Goal: Answer question/provide support

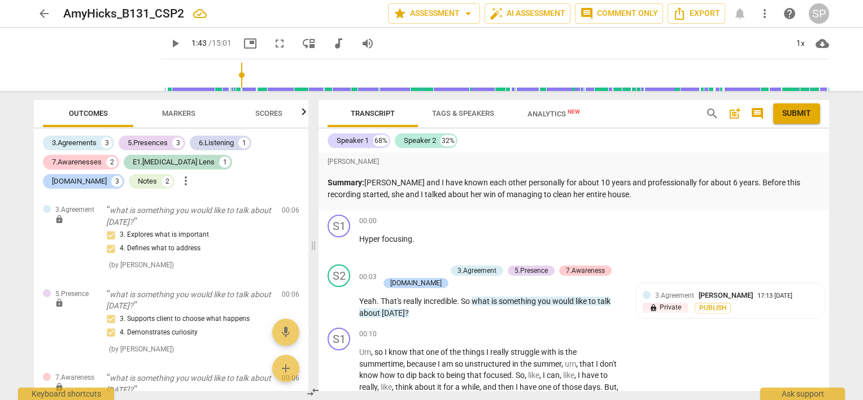
scroll to position [569, 0]
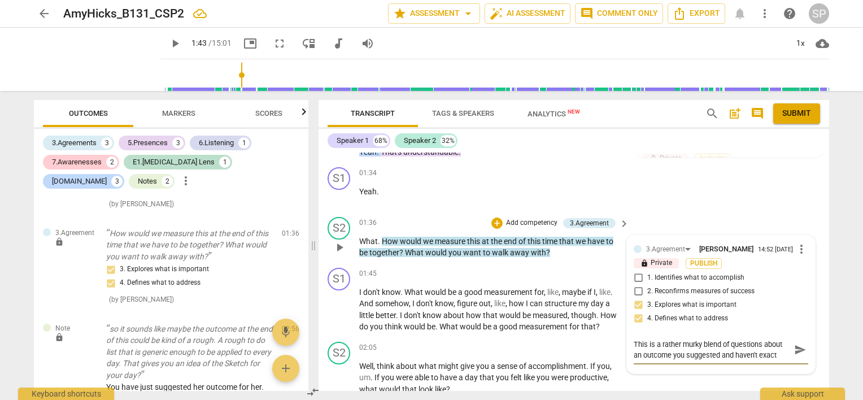
type textarea "This is a rather murky blend of questions about an outcome you suggested and ha…"
click at [799, 248] on span "more_vert" at bounding box center [801, 249] width 14 height 14
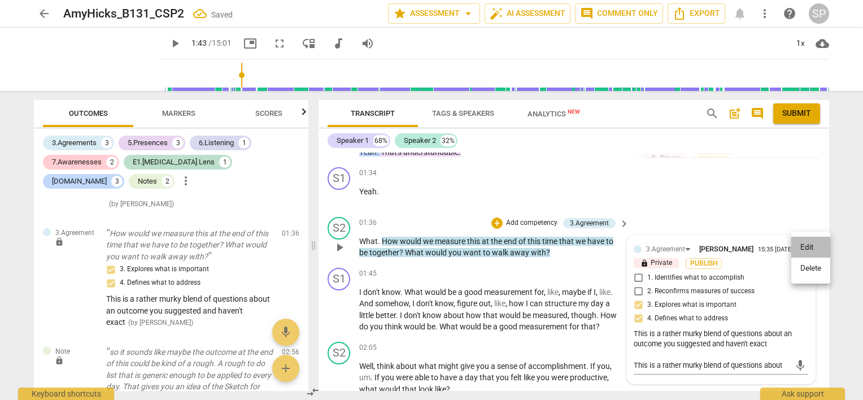
click at [799, 248] on li "Edit" at bounding box center [810, 247] width 39 height 21
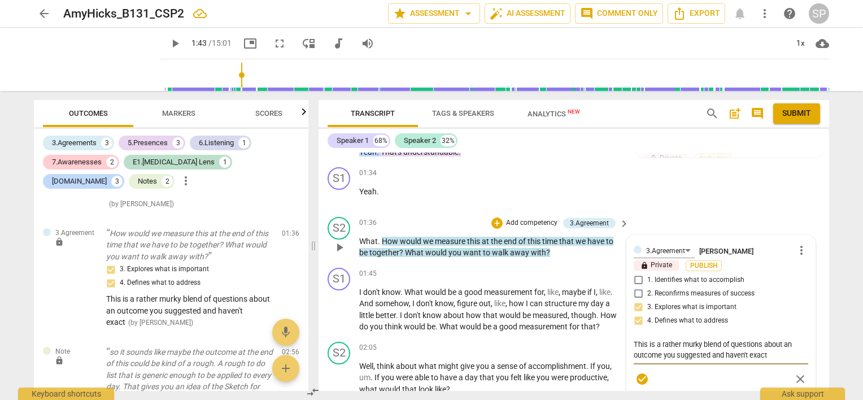
click at [767, 352] on textarea "This is a rather murky blend of questions about an outcome you suggested and ha…" at bounding box center [720, 349] width 174 height 21
type textarea "This is a rather murky blend of questions about an outcome you suggested and ha…"
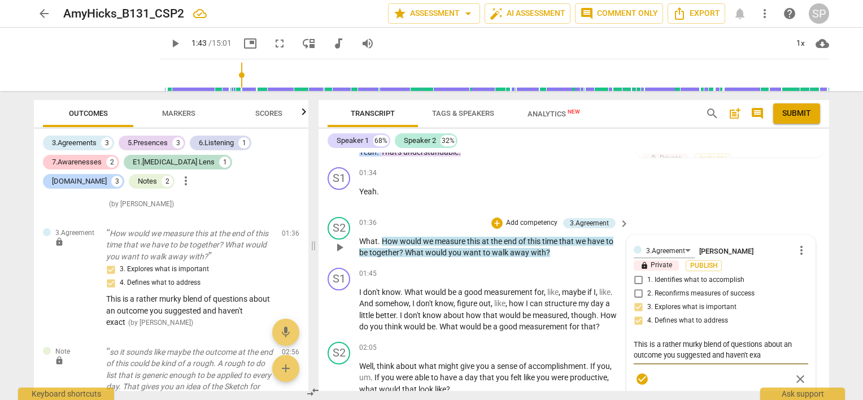
type textarea "This is a rather murky blend of questions about an outcome you suggested and ha…"
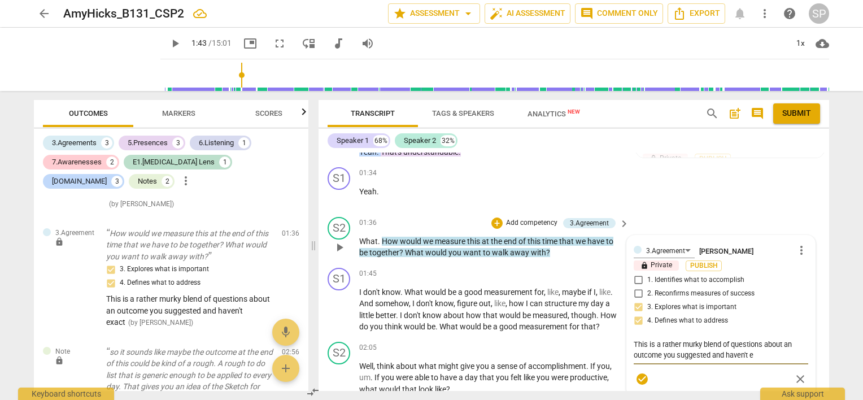
type textarea "This is a rather murky blend of questions about an outcome you suggested and ha…"
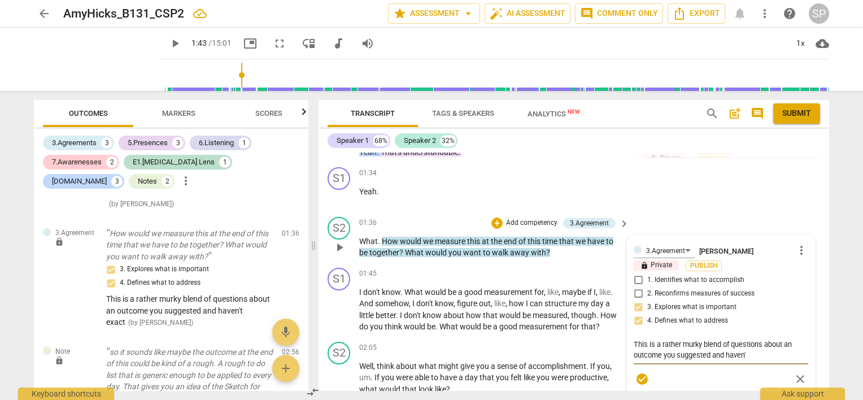
type textarea "This is a rather murky blend of questions about an outcome you suggested and ha…"
type textarea "This is a rather murky blend of questions about an outcome you suggested and hav"
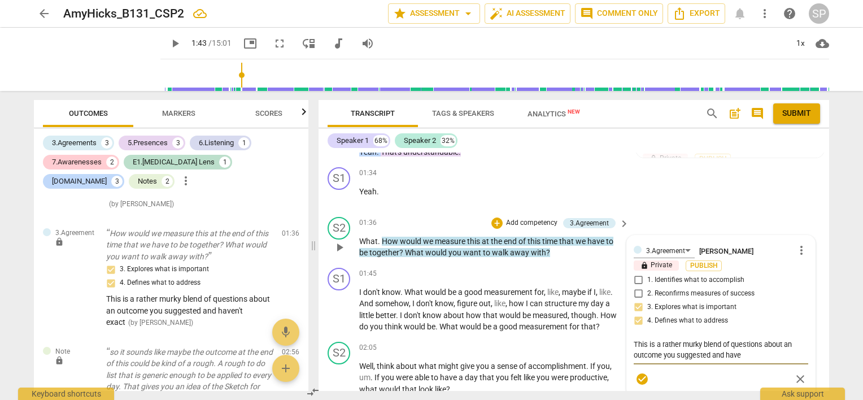
type textarea "This is a rather murky blend of questions about an outcome you suggested and hav"
type textarea "This is a rather murky blend of questions about an outcome you suggested and ha"
type textarea "This is a rather murky blend of questions about an outcome you suggested and h"
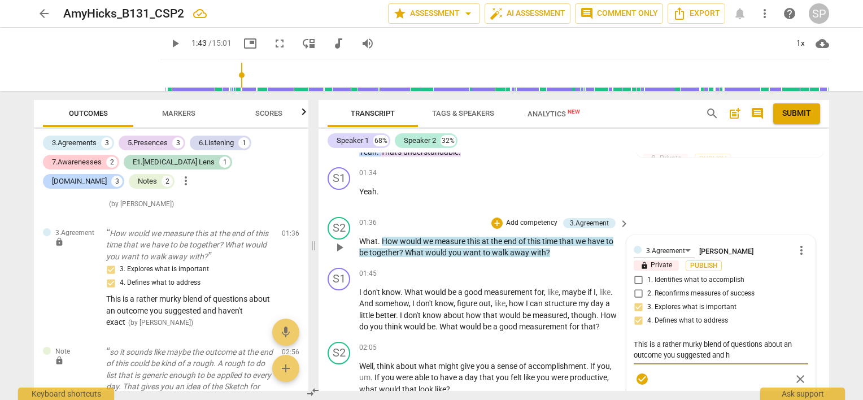
type textarea "This is a rather murky blend of questions about an outcome you suggested and"
type textarea "This is a rather murky blend of questions about an outcome you suggested an"
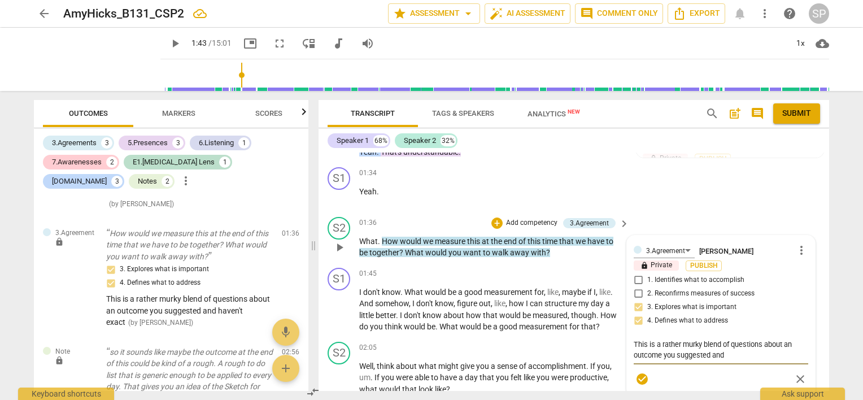
type textarea "This is a rather murky blend of questions about an outcome you suggested an"
type textarea "This is a rather murky blend of questions about an outcome you suggested a"
type textarea "This is a rather murky blend of questions about an outcome you suggested"
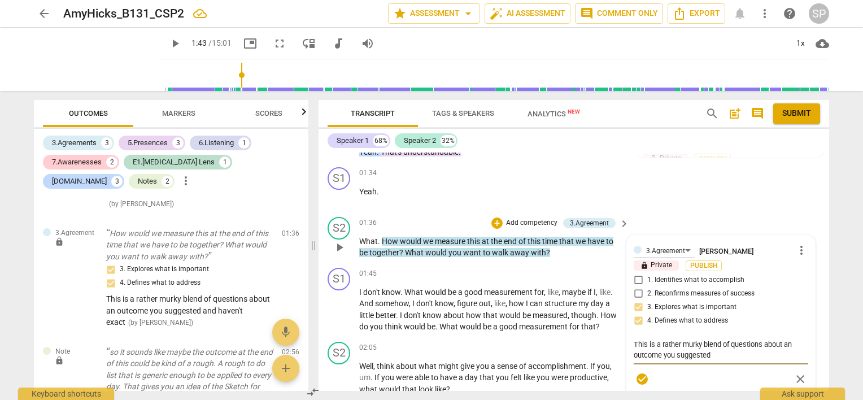
type textarea "This is a rather murky blend of questions about an outcome you suggested"
type textarea "This is a rather murky blend of questions about an outcome you suggeste"
type textarea "This is a rather murky blend of questions about an outcome you suggest"
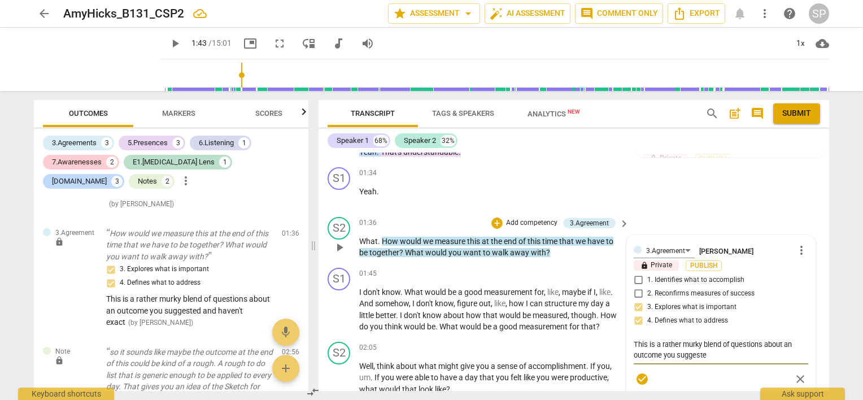
type textarea "This is a rather murky blend of questions about an outcome you suggest"
type textarea "This is a rather murky blend of questions about an outcome you sugges"
type textarea "This is a rather murky blend of questions about an outcome you sugge"
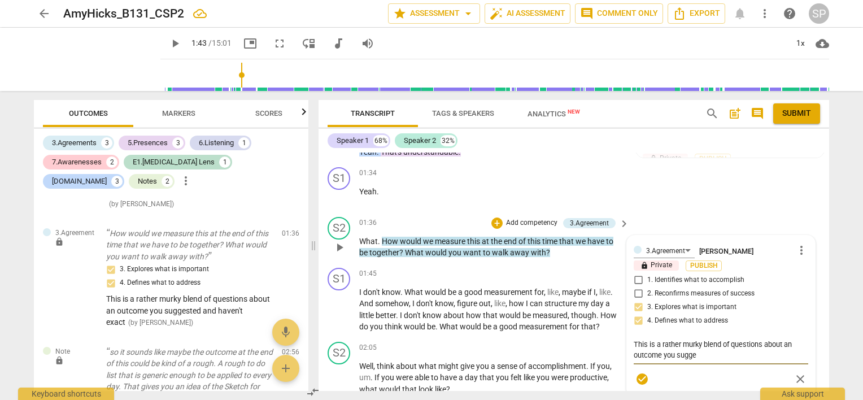
type textarea "This is a rather murky blend of questions about an outcome you [PERSON_NAME]"
type textarea "This is a rather murky blend of questions about an outcome you sug"
type textarea "This is a rather murky blend of questions about an outcome you su"
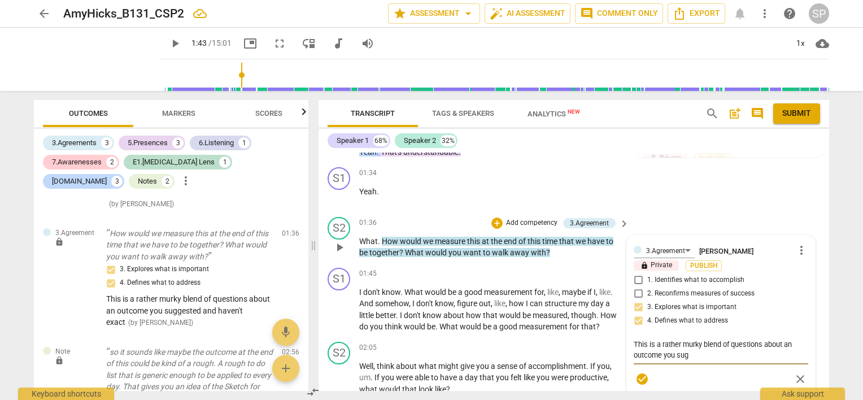
type textarea "This is a rather murky blend of questions about an outcome you su"
type textarea "This is a rather murky blend of questions about an outcome you s"
type textarea "This is a rather murky blend of questions about an outcome you"
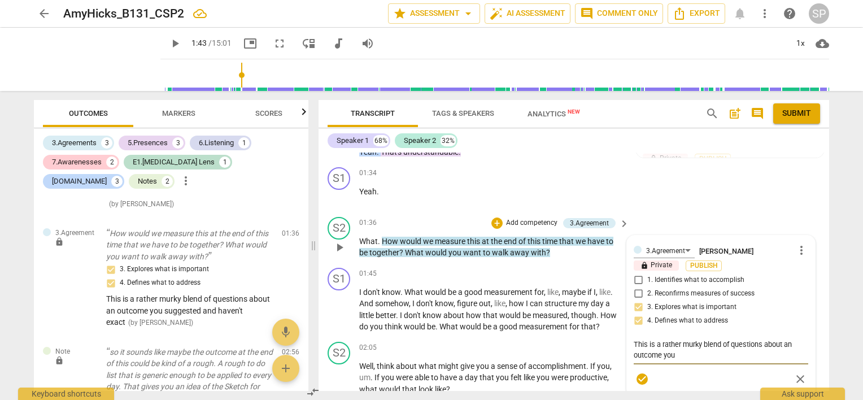
type textarea "This is a rather murky blend of questions about an outcome you"
type textarea "This is a rather murky blend of questions about an outcome yo"
type textarea "This is a rather murky blend of questions about an outcome y"
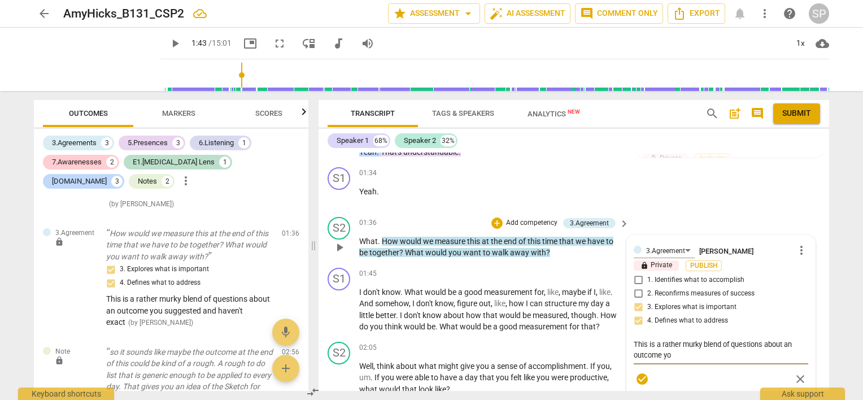
type textarea "This is a rather murky blend of questions about an outcome y"
type textarea "This is a rather murky blend of questions about an outcome"
type textarea "This is a rather murky blend of questions about an outcome y"
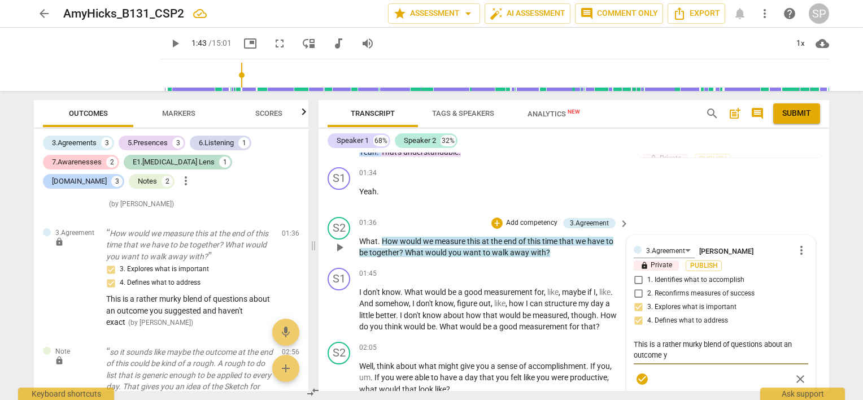
type textarea "This is a rather murky blend of questions about an outcome yo"
type textarea "This is a rather murky blend of questions about an outcome you"
type textarea "This is a rather murky blend of questions about an outcome your"
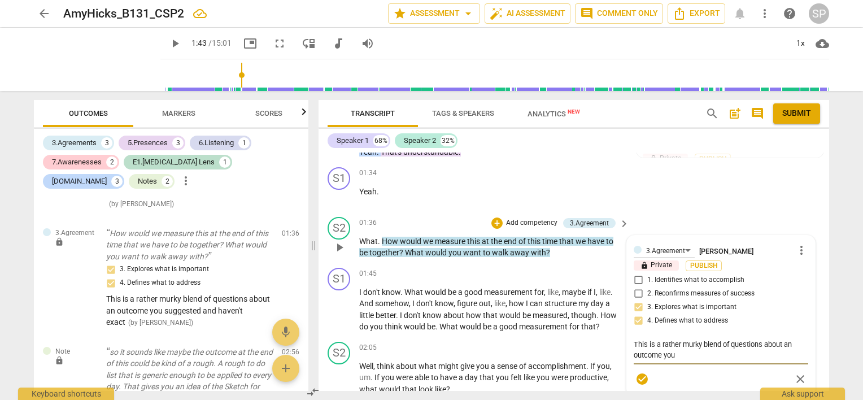
type textarea "This is a rather murky blend of questions about an outcome your"
type textarea "This is a rather murky blend of questions about an outcome your c"
type textarea "This is a rather murky blend of questions about an outcome your ca"
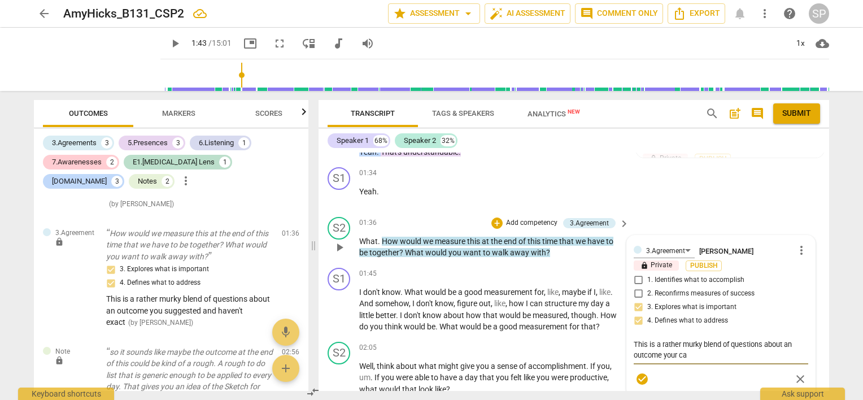
type textarea "This is a rather murky blend of questions about an outcome your cam"
type textarea "This is a rather murky blend of questions about an outcome your came"
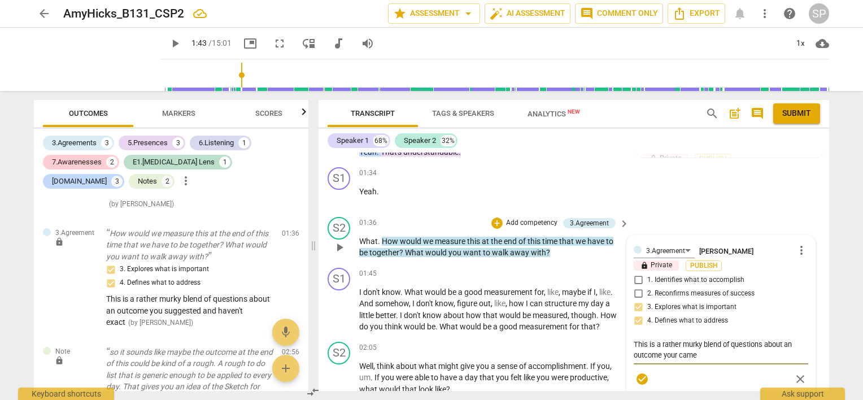
type textarea "This is a rather murky blend of questions about an outcome your came"
type textarea "This is a rather murky blend of questions about an outcome your came u"
type textarea "This is a rather murky blend of questions about an outcome your came up"
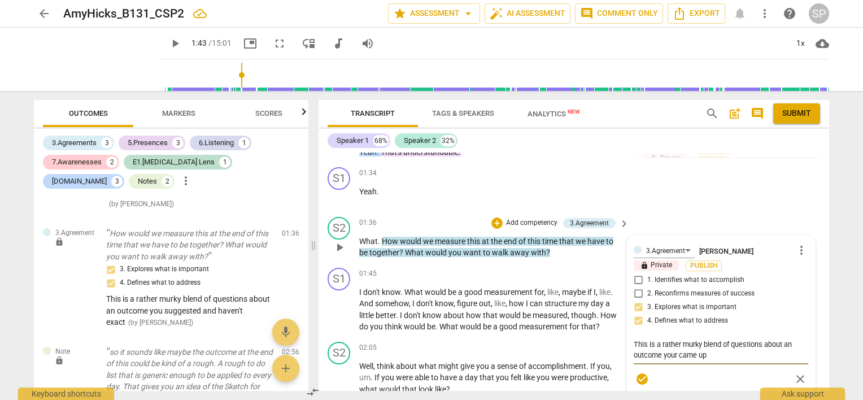
type textarea "This is a rather murky blend of questions about an outcome your came up"
type textarea "This is a rather murky blend of questions about an outcome your came up i"
type textarea "This is a rather murky blend of questions about an outcome your came up"
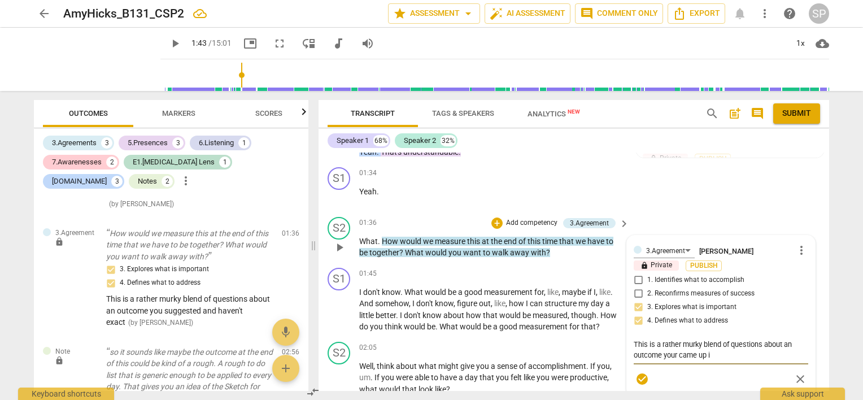
type textarea "This is a rather murky blend of questions about an outcome your came up"
type textarea "This is a rather murky blend of questions about an outcome your came up w"
type textarea "This is a rather murky blend of questions about an outcome your came up wi"
type textarea "This is a rather murky blend of questions about an outcome your came up wit"
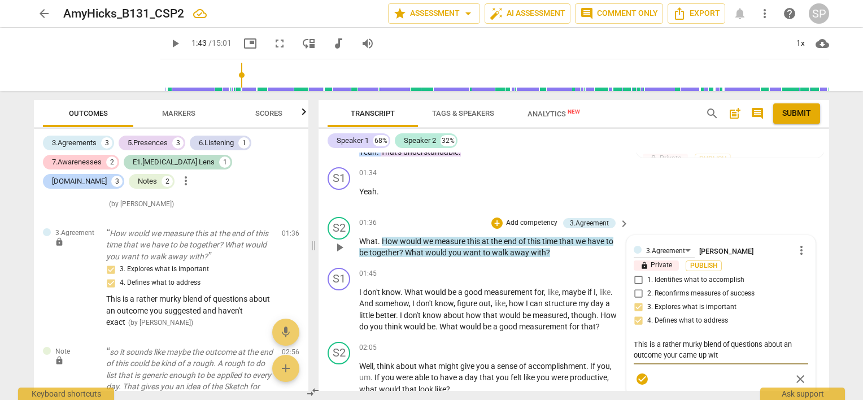
type textarea "This is a rather murky blend of questions about an outcome your came up with"
type textarea "This is a rather murky blend of questions about an outcome your came up with -"
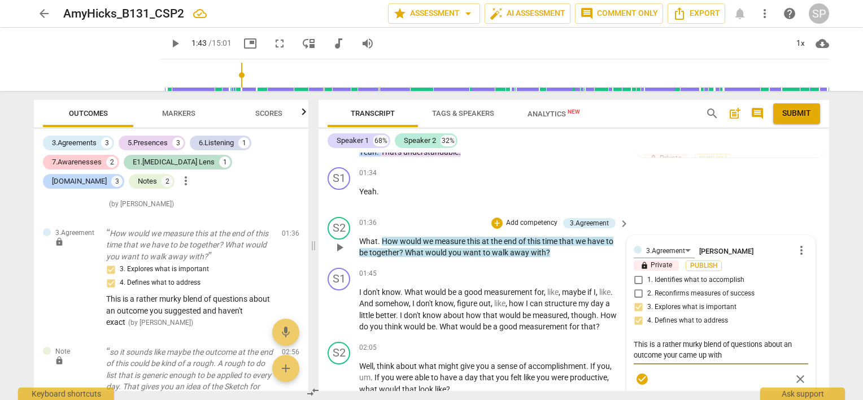
type textarea "This is a rather murky blend of questions about an outcome your came up with -"
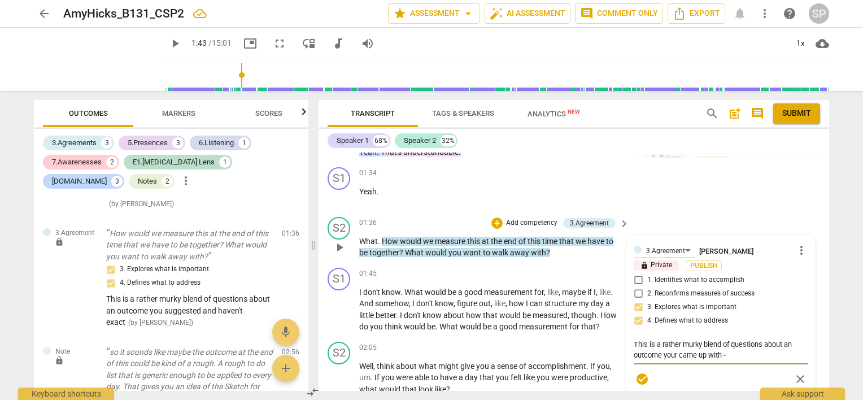
type textarea "This is a rather murky blend of questions about an outcome your came up with"
type textarea "This is a rather murky blend of questions about an outcome your came up wit"
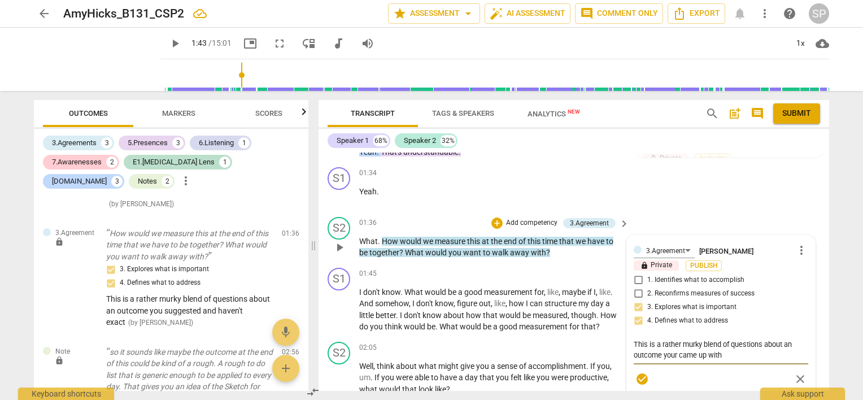
type textarea "This is a rather murky blend of questions about an outcome your came up wit"
type textarea "This is a rather murky blend of questions about an outcome your came up wi"
type textarea "This is a rather murky blend of questions about an outcome your came up w"
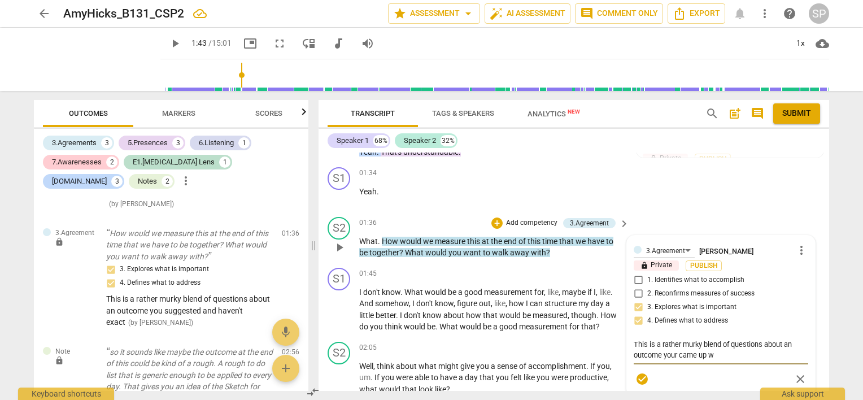
type textarea "This is a rather murky blend of questions about an outcome your came up"
type textarea "This is a rather murky blend of questions about an outcome your came u"
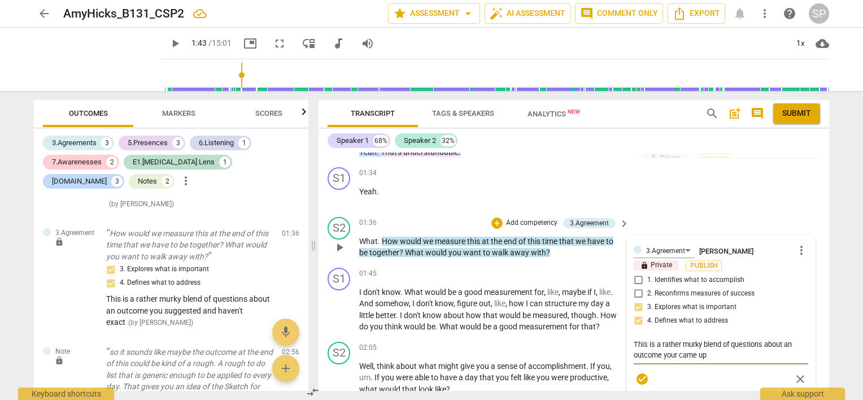
type textarea "This is a rather murky blend of questions about an outcome your came u"
type textarea "This is a rather murky blend of questions about an outcome your came"
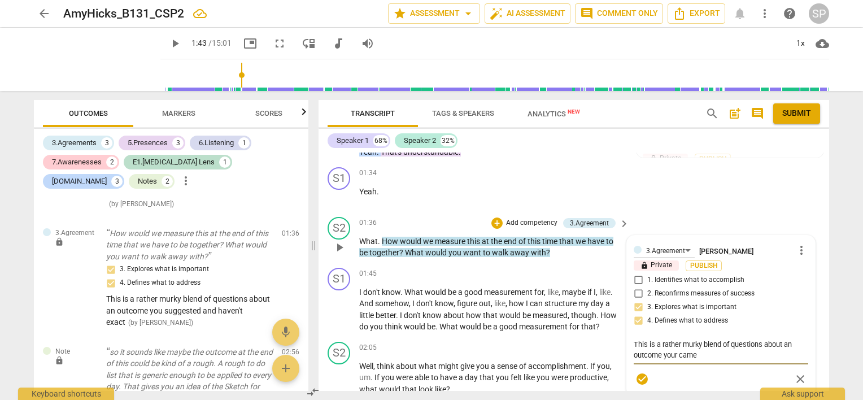
type textarea "This is a rather murky blend of questions about an outcome your cam"
type textarea "This is a rather murky blend of questions about an outcome your ca"
type textarea "This is a rather murky blend of questions about an outcome your c"
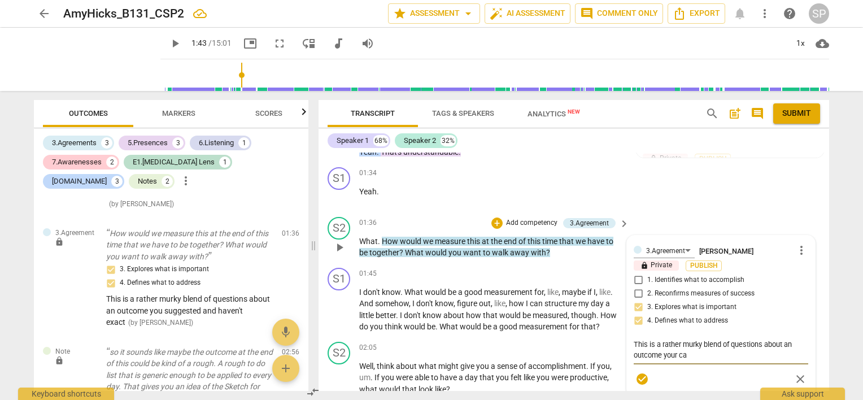
type textarea "This is a rather murky blend of questions about an outcome your c"
type textarea "This is a rather murky blend of questions about an outcome your"
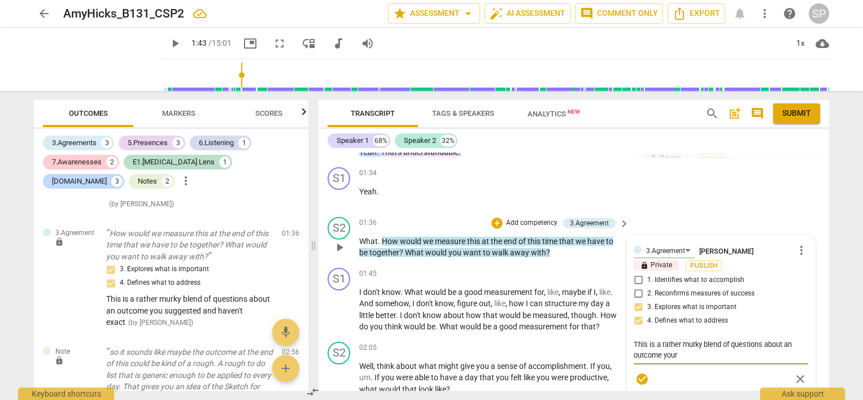
type textarea "This is a rather murky blend of questions about an outcome you"
type textarea "This is a rather murky blend of questions about an outcome yo"
type textarea "This is a rather murky blend of questions about an outcome y"
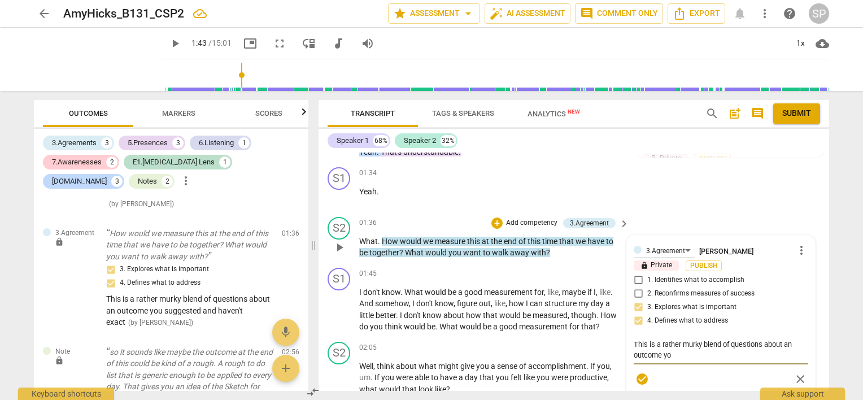
type textarea "This is a rather murky blend of questions about an outcome y"
type textarea "This is a rather murky blend of questions about an outcome"
type textarea "This is a rather murky blend of questions about an outcom"
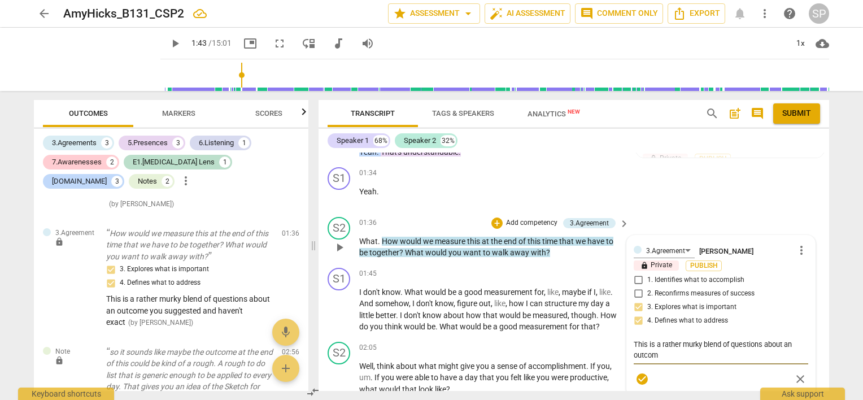
type textarea "This is a rather murky blend of questions about an outcome"
type textarea "This is a rather murky blend of questions about an outcome t"
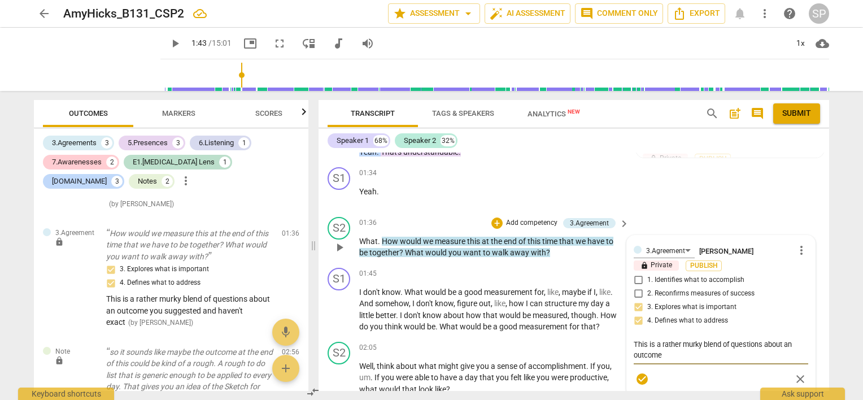
type textarea "This is a rather murky blend of questions about an outcome t"
type textarea "This is a rather murky blend of questions about an outcome th"
type textarea "This is a rather murky blend of questions about an outcome tha"
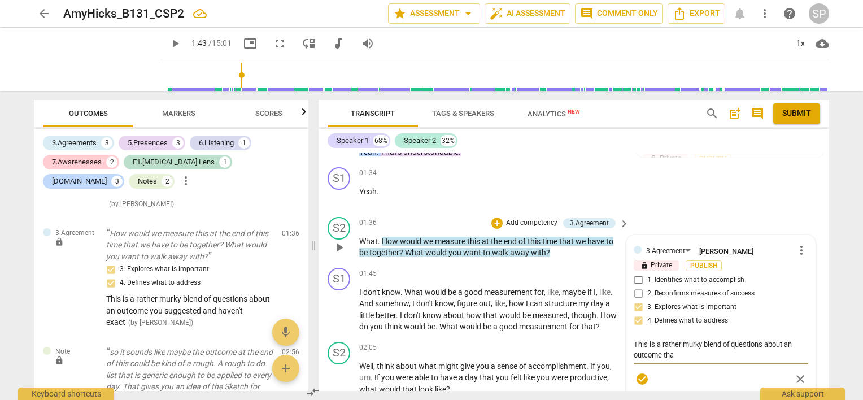
type textarea "This is a rather murky blend of questions about an outcome that"
type textarea "This is a rather murky blend of questions about an outcome that w"
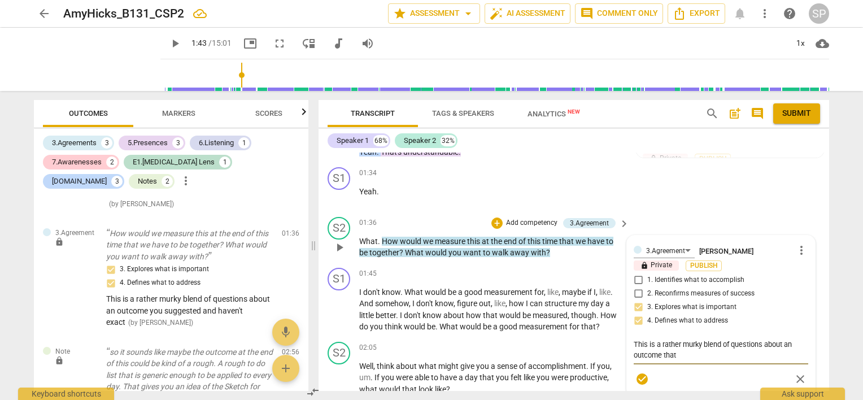
type textarea "This is a rather murky blend of questions about an outcome that w"
type textarea "This is a rather murky blend of questions about an outcome that wa"
type textarea "This is a rather murky blend of questions about an outcome that was"
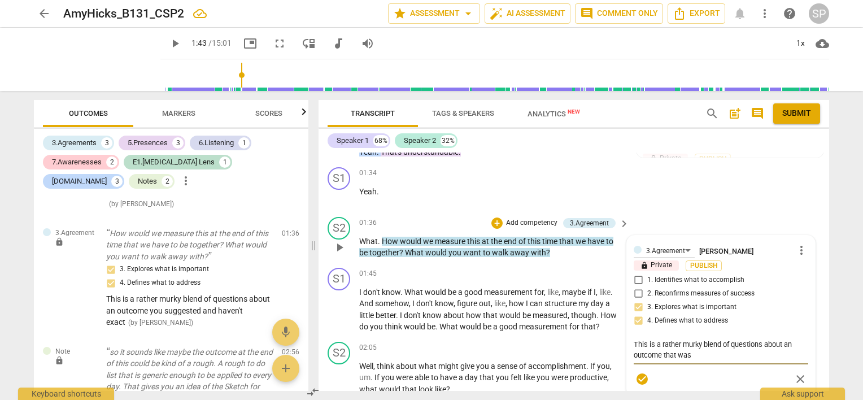
type textarea "This is a rather murky blend of questions about an outcome that was"
type textarea "This is a rather murky blend of questions about an outcome that was n"
type textarea "This is a rather murky blend of questions about an outcome that was no"
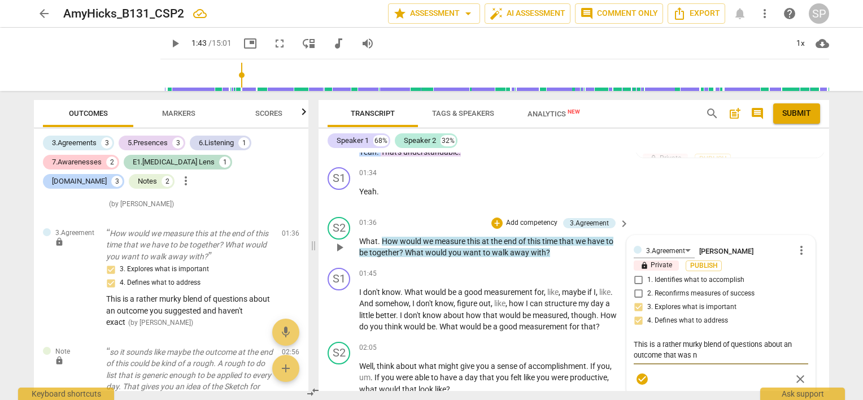
type textarea "This is a rather murky blend of questions about an outcome that was no"
type textarea "This is a rather murky blend of questions about an outcome that was not"
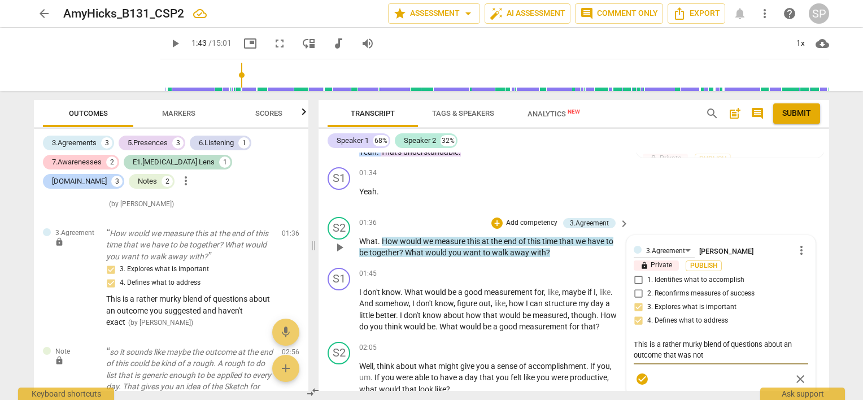
type textarea "This is a rather murky blend of questions about an outcome that was not h"
type textarea "This is a rather murky blend of questions about an outcome that was not he"
type textarea "This is a rather murky blend of questions about an outcome that was not her"
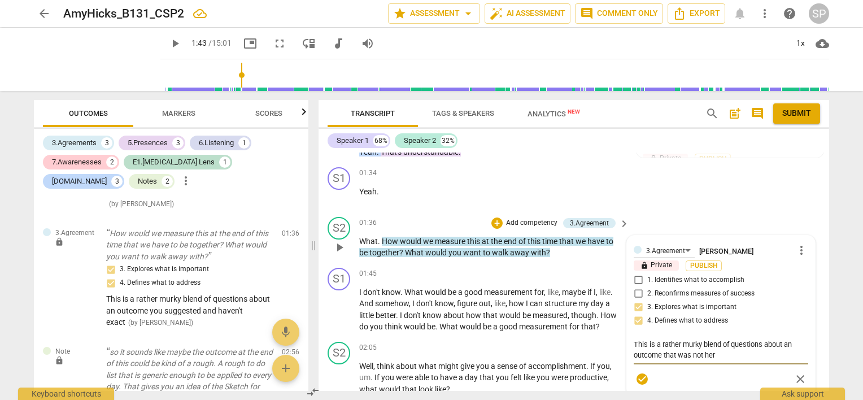
type textarea "This is a rather murky blend of questions about an outcome that was not her"
type textarea "This is a rather murky blend of questions about an outcome that was not her o"
type textarea "This is a rather murky blend of questions about an outcome that was not her or"
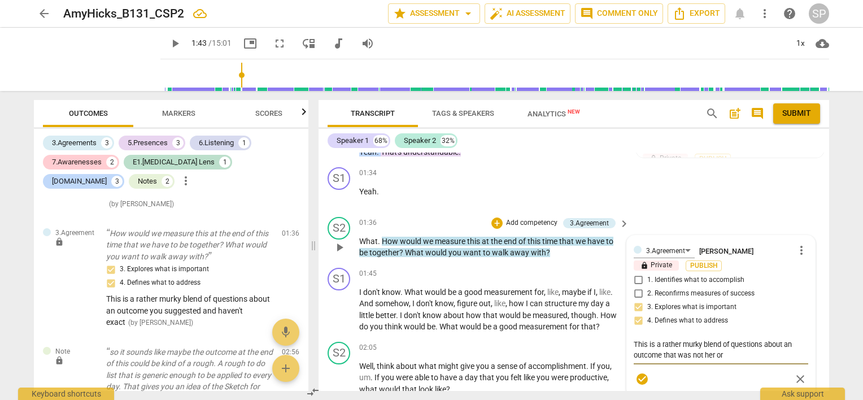
type textarea "This is a rather murky blend of questions about an outcome that was not her ori"
type textarea "This is a rather murky blend of questions about an outcome that was not her orig"
type textarea "This is a rather murky blend of questions about an outcome that was not her ori…"
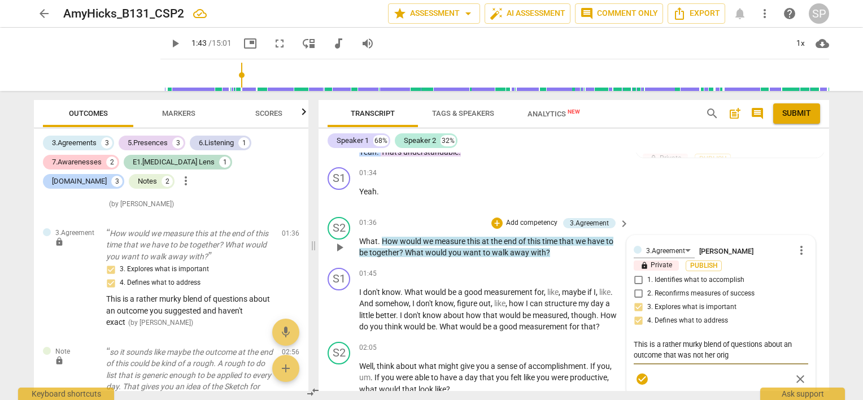
type textarea "This is a rather murky blend of questions about an outcome that was not her ori…"
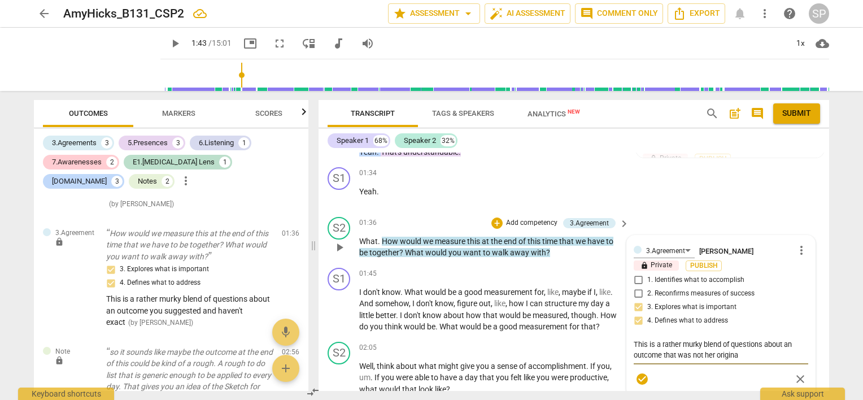
type textarea "This is a rather murky blend of questions about an outcome that was not her ori…"
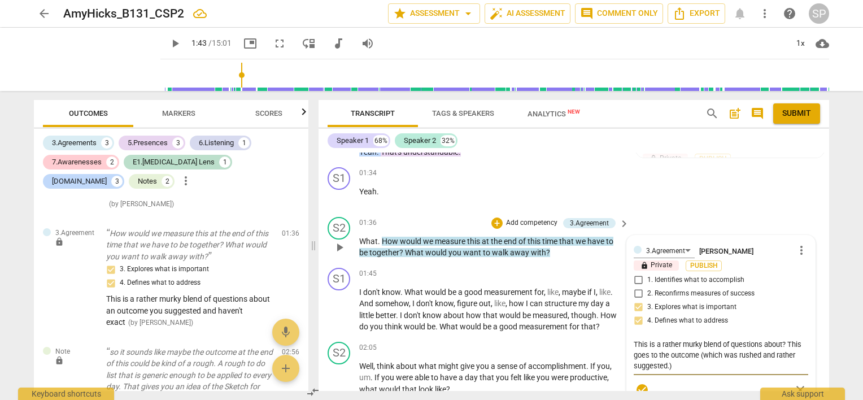
click at [639, 386] on span "check_circle" at bounding box center [642, 390] width 14 height 14
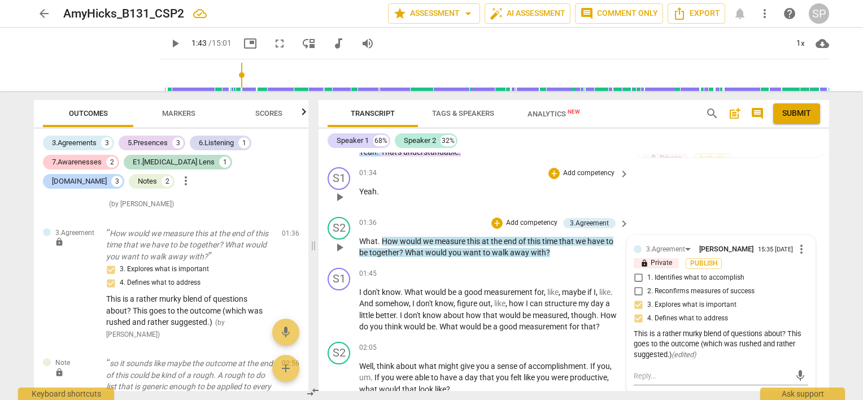
click at [648, 203] on div "S1 play_arrow pause 01:34 + Add competency keyboard_arrow_right Yeah ." at bounding box center [573, 188] width 510 height 50
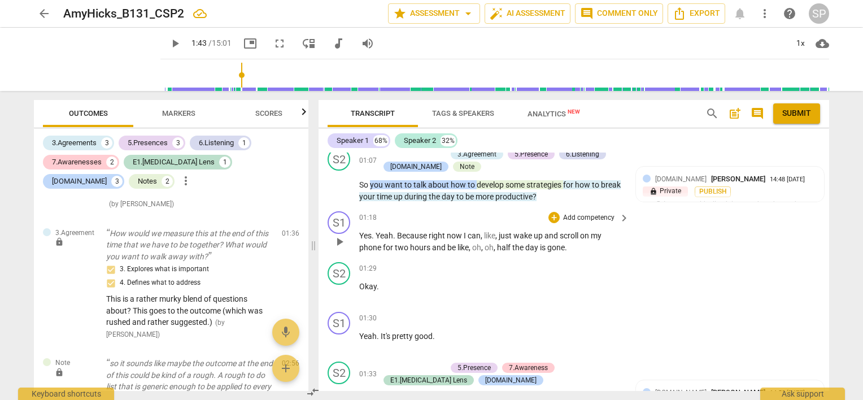
scroll to position [339, 0]
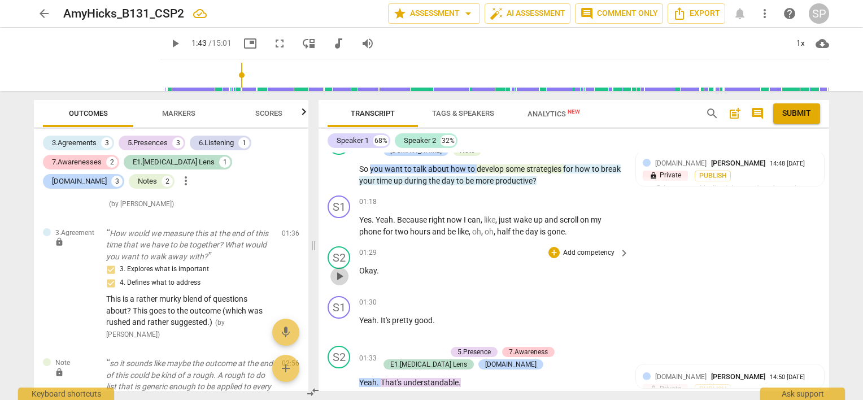
click at [337, 272] on span "play_arrow" at bounding box center [340, 276] width 14 height 14
click at [337, 224] on span "pause" at bounding box center [340, 226] width 14 height 14
click at [337, 224] on span "play_arrow" at bounding box center [340, 226] width 14 height 14
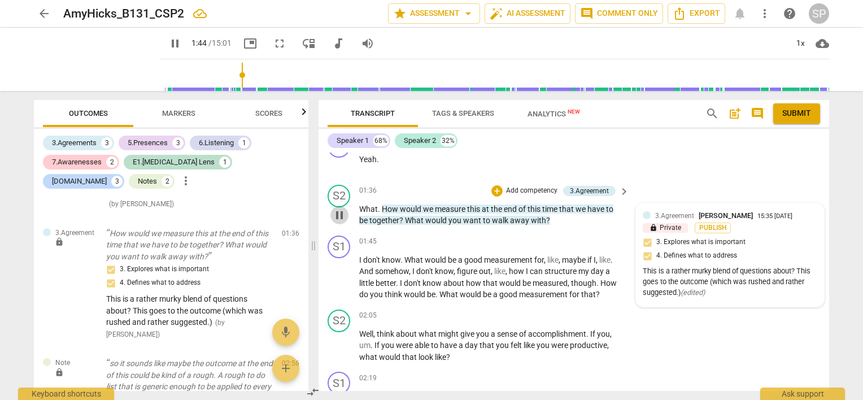
click at [341, 209] on span "pause" at bounding box center [340, 215] width 14 height 14
drag, startPoint x: 405, startPoint y: 221, endPoint x: 552, endPoint y: 224, distance: 146.8
click at [552, 224] on p "What . How would we measure this at the end of this time that we have to be tog…" at bounding box center [491, 214] width 264 height 23
click at [497, 186] on div "+" at bounding box center [496, 190] width 11 height 11
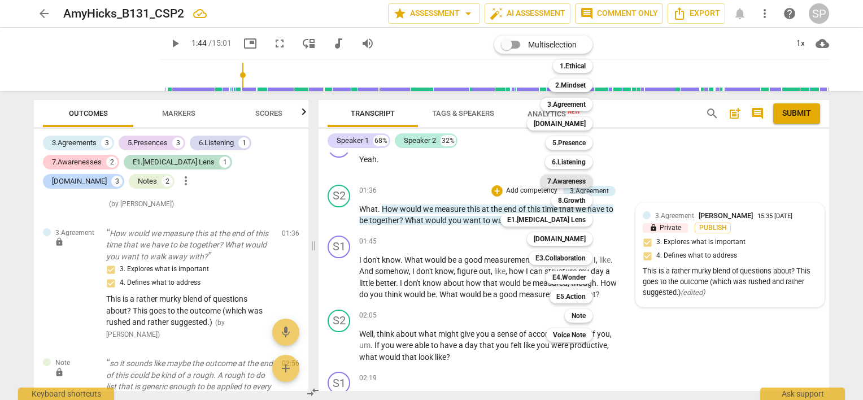
click at [560, 182] on b "7.Awareness" at bounding box center [566, 181] width 38 height 14
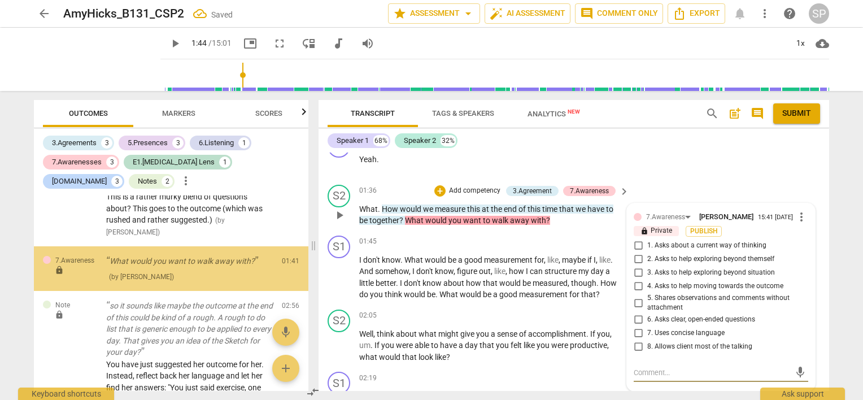
scroll to position [1229, 0]
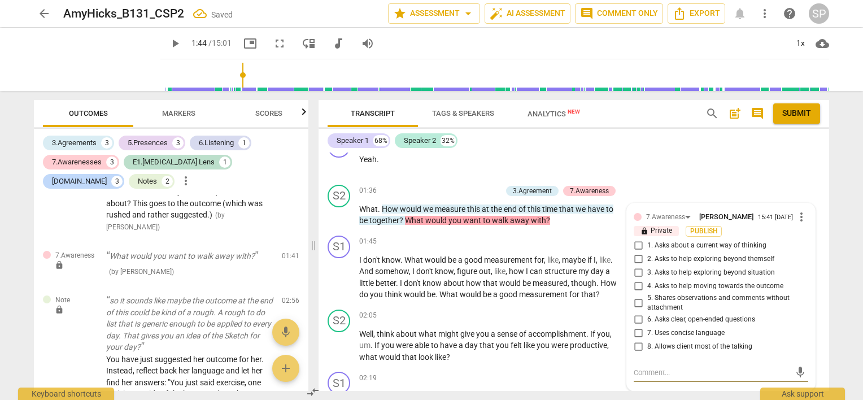
click at [637, 282] on input "4. Asks to help moving towards the outcome" at bounding box center [638, 286] width 18 height 14
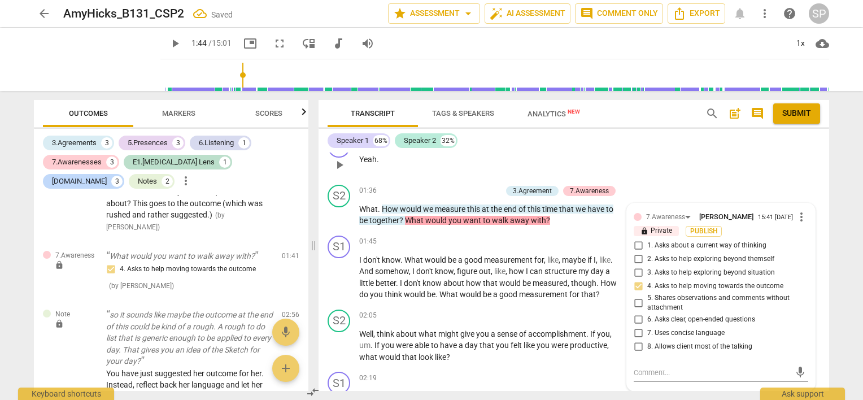
click at [492, 172] on div "01:34 + Add competency keyboard_arrow_right Yeah ." at bounding box center [494, 155] width 271 height 41
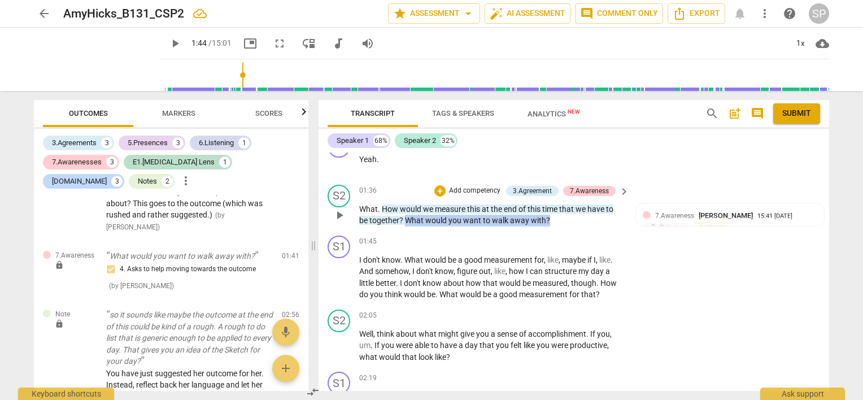
drag, startPoint x: 404, startPoint y: 217, endPoint x: 549, endPoint y: 222, distance: 145.2
click at [549, 222] on p "What . How would we measure this at the end of this time that we have to be tog…" at bounding box center [491, 214] width 264 height 23
click at [435, 187] on div "+" at bounding box center [439, 190] width 11 height 11
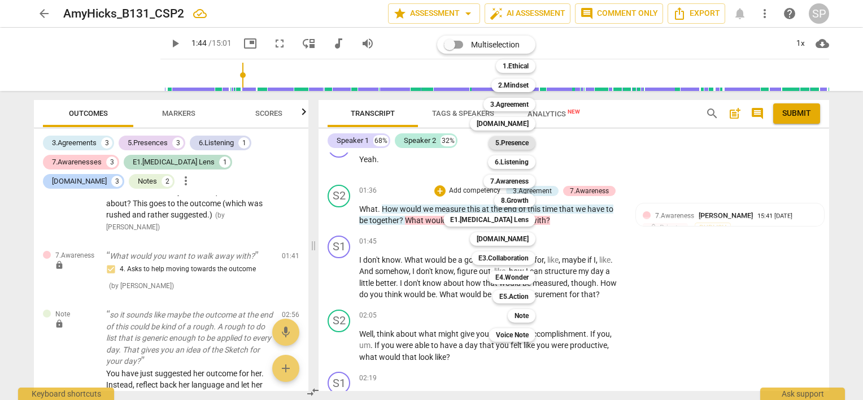
click at [518, 143] on b "5.Presence" at bounding box center [511, 143] width 33 height 14
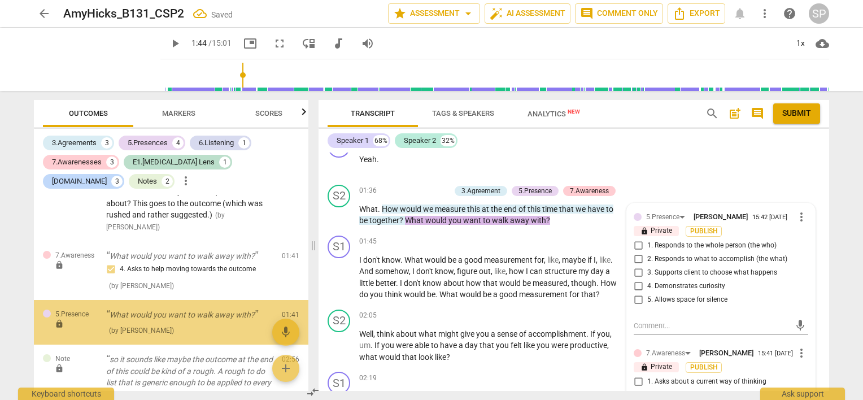
scroll to position [1287, 0]
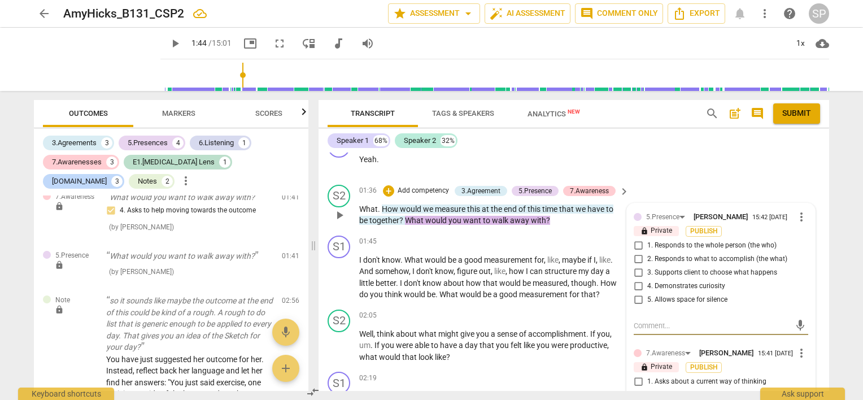
click at [633, 255] on input "2. Responds to what to accomplish (the what)" at bounding box center [638, 259] width 18 height 14
click at [636, 280] on input "4. Demonstrates curiosity" at bounding box center [638, 286] width 18 height 14
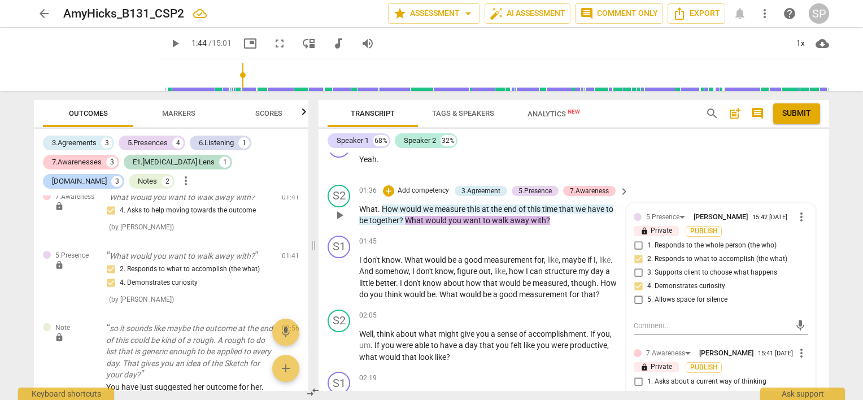
click at [638, 244] on input "1. Responds to the whole person (the who)" at bounding box center [638, 246] width 18 height 14
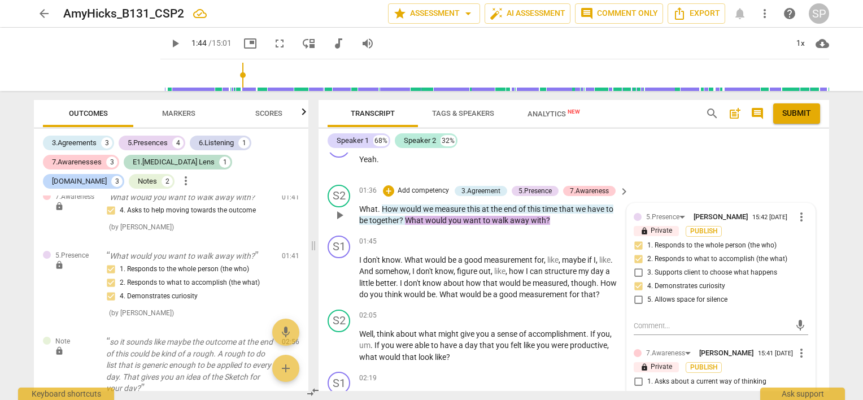
click at [334, 213] on span "play_arrow" at bounding box center [340, 215] width 14 height 14
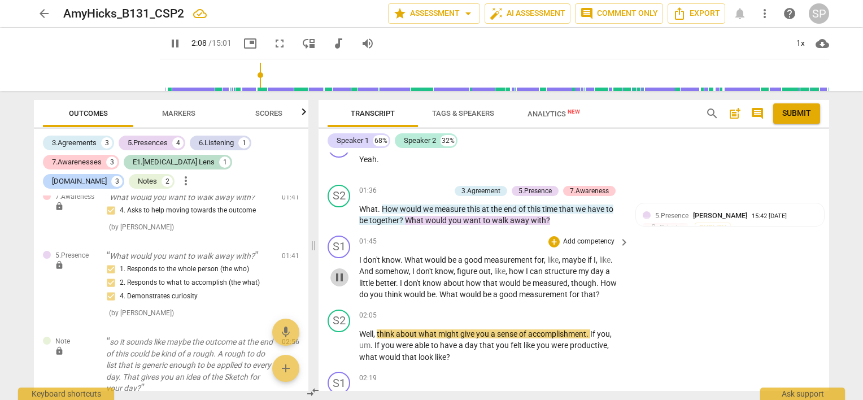
click at [339, 273] on span "pause" at bounding box center [340, 277] width 14 height 14
drag, startPoint x: 523, startPoint y: 343, endPoint x: 640, endPoint y: 346, distance: 117.5
click at [640, 346] on div "S2 play_arrow pause 02:05 + Add competency keyboard_arrow_right Well , think ab…" at bounding box center [573, 336] width 510 height 63
click at [552, 313] on div "+" at bounding box center [553, 315] width 11 height 11
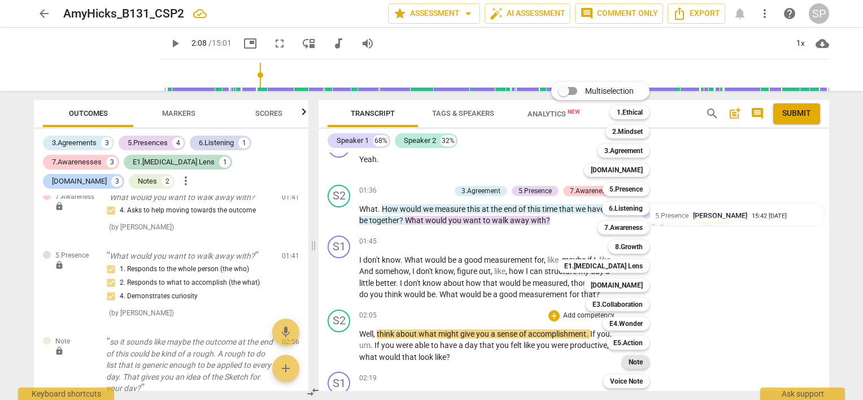
click at [626, 360] on div "Note" at bounding box center [636, 362] width 28 height 14
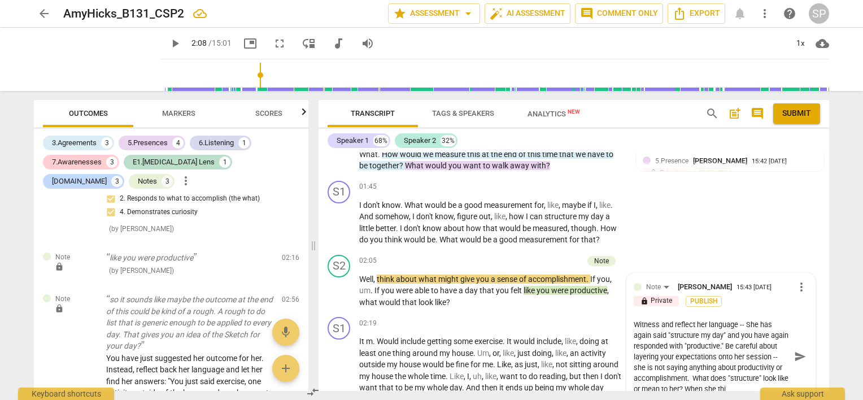
scroll to position [657, 0]
click at [797, 351] on span "send" at bounding box center [800, 355] width 12 height 12
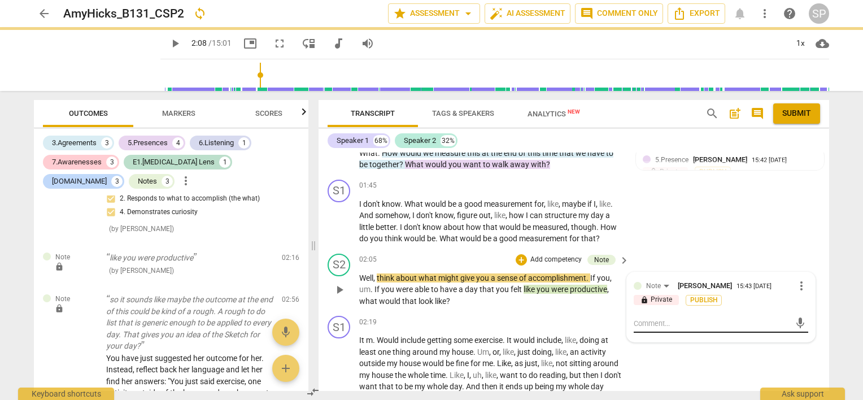
scroll to position [0, 0]
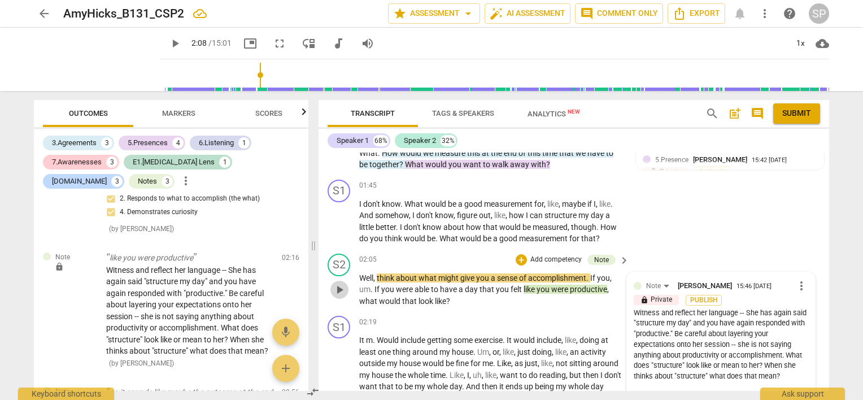
click at [338, 286] on span "play_arrow" at bounding box center [340, 290] width 14 height 14
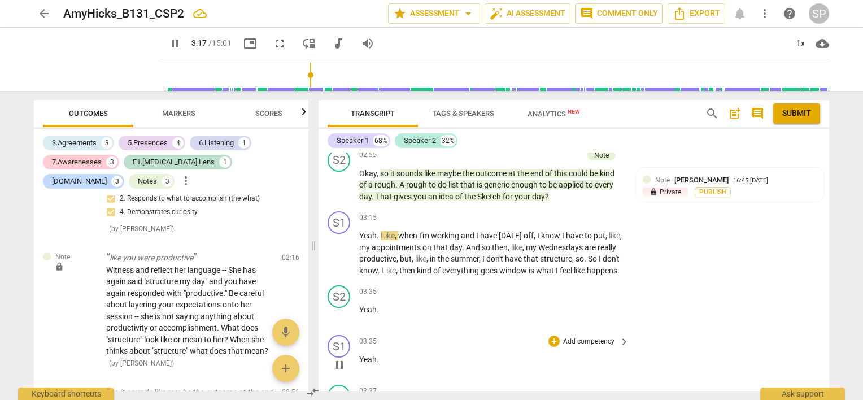
scroll to position [840, 0]
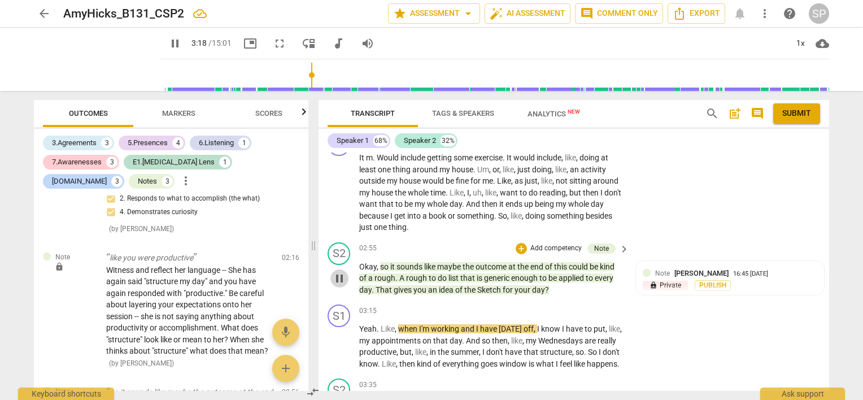
click at [341, 274] on span "pause" at bounding box center [340, 279] width 14 height 14
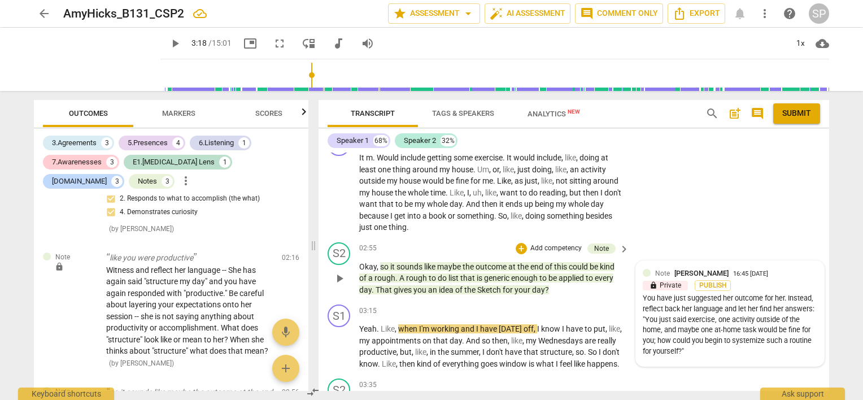
click at [643, 269] on div at bounding box center [647, 273] width 8 height 8
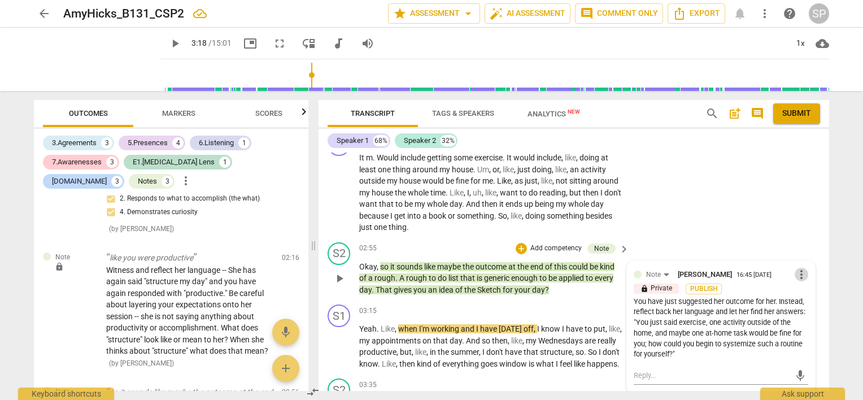
click at [797, 269] on span "more_vert" at bounding box center [801, 275] width 14 height 14
click at [797, 269] on li "Edit" at bounding box center [810, 271] width 39 height 21
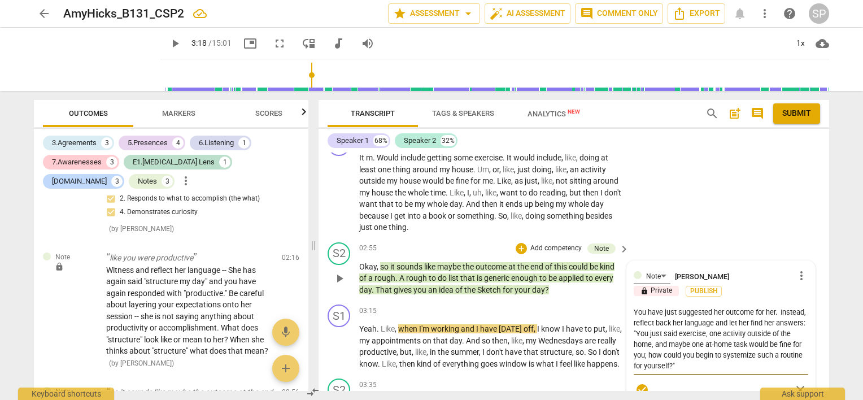
click at [777, 308] on textarea "You have just suggested her outcome for her. Instead, reflect back her language…" at bounding box center [720, 339] width 174 height 64
click at [705, 309] on textarea "You have jus Instead, reflect back her language and let her find her answers: "…" at bounding box center [720, 334] width 174 height 54
click at [705, 309] on textarea "Notice and reflect back her language and let her find her answers: "You just sa…" at bounding box center [720, 334] width 174 height 54
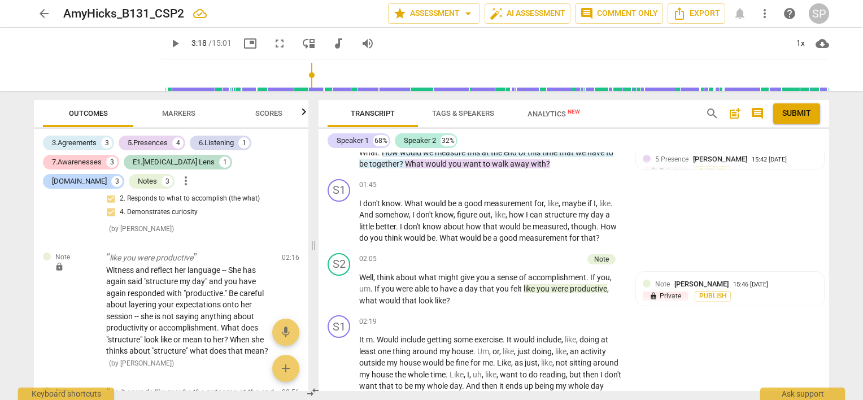
scroll to position [670, 0]
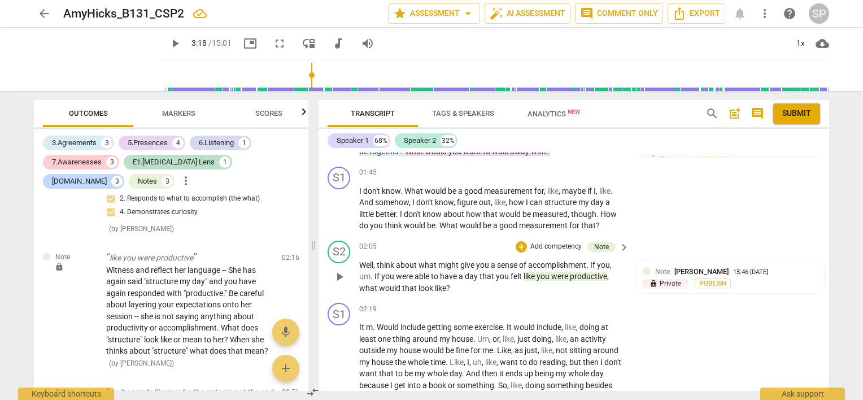
click at [601, 276] on span "productive" at bounding box center [588, 276] width 37 height 9
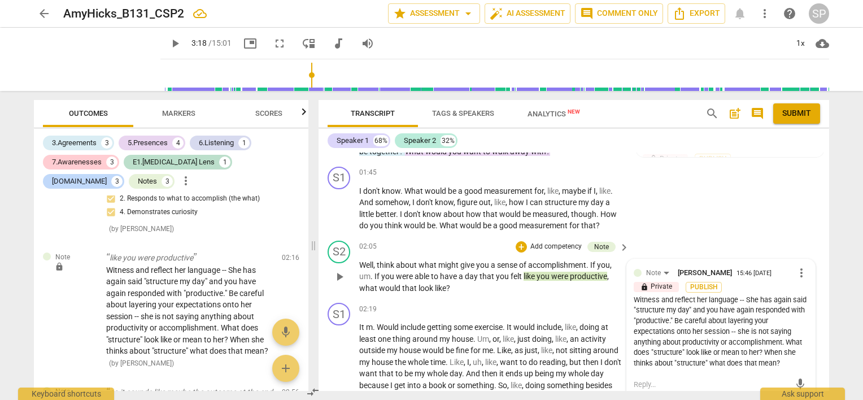
click at [737, 298] on div "Witness and reflect her language -- She has again said "structure my day" and y…" at bounding box center [720, 332] width 174 height 74
click at [798, 270] on span "more_vert" at bounding box center [801, 273] width 14 height 14
click at [798, 270] on li "Edit" at bounding box center [810, 270] width 39 height 21
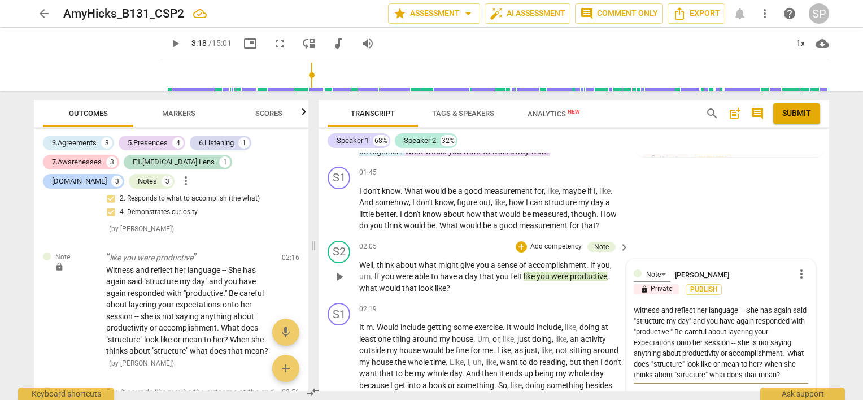
click at [769, 340] on textarea "Witness and reflect her language -- She has again said "structure my day" and y…" at bounding box center [720, 342] width 174 height 75
click at [684, 343] on textarea "Witness and reflect her language -- She has again said "structure my day" and y…" at bounding box center [720, 342] width 174 height 75
click at [788, 329] on textarea "Witness and reflect her language -- She has again said "structure my day" and y…" at bounding box center [720, 342] width 174 height 75
click at [691, 352] on textarea "Witness and reflect her language -- She has again said "structure my day" and y…" at bounding box center [720, 342] width 174 height 75
click at [709, 372] on textarea "Witness and reflect her language -- She has again said "structure my day" and y…" at bounding box center [720, 348] width 174 height 86
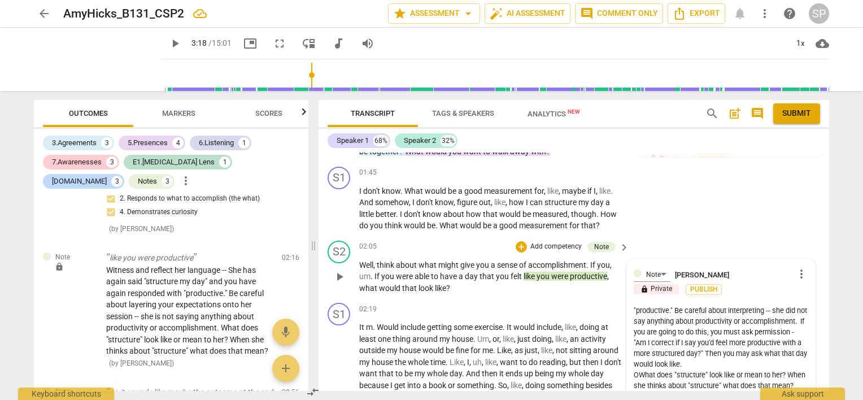
scroll to position [43, 0]
click at [783, 318] on textarea "Witness and reflect her language -- She has again said "structure my day" and y…" at bounding box center [720, 348] width 174 height 86
click at [643, 330] on textarea "Witness and reflect her language -- She has again said "structure my day" and y…" at bounding box center [720, 348] width 174 height 86
click at [687, 348] on textarea "Witness and reflect her language -- She has again said "structure my day" and y…" at bounding box center [720, 348] width 174 height 86
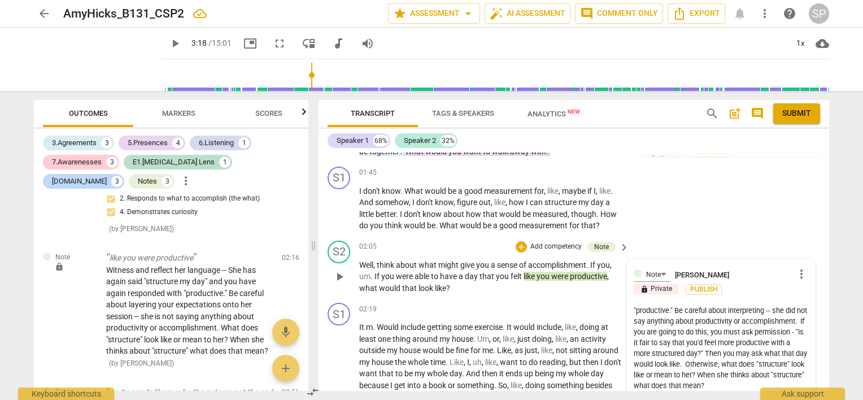
click at [720, 361] on textarea "Witness and reflect her language -- She has again said "structure my day" and y…" at bounding box center [720, 348] width 174 height 86
click at [768, 362] on textarea "Witness and reflect her language -- She has again said "structure my day" and y…" at bounding box center [720, 348] width 174 height 86
click at [798, 360] on textarea "Witness and reflect her language -- She has again said "structure my day" and y…" at bounding box center [720, 348] width 174 height 86
click at [690, 372] on textarea "Witness and reflect her language -- She has again said "structure my day" and y…" at bounding box center [720, 348] width 174 height 86
click at [739, 382] on textarea "Witness and reflect her language -- She has again said "structure my day" and y…" at bounding box center [720, 348] width 174 height 86
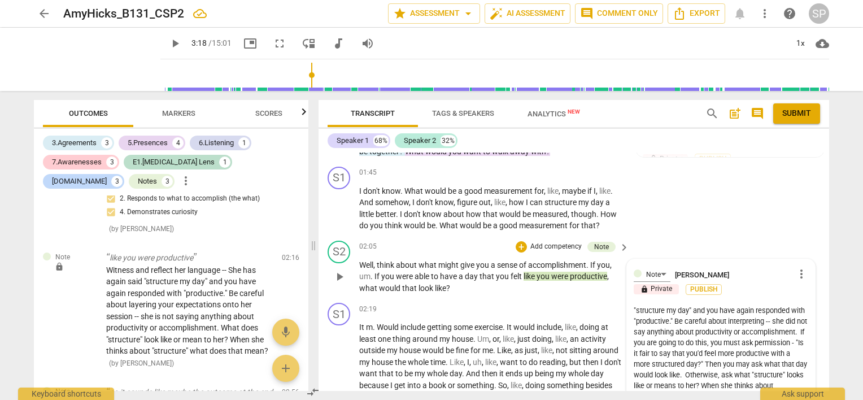
scroll to position [21, 0]
click at [671, 318] on textarea "Witness and reflect her language -- She has again said "structure my day" and y…" at bounding box center [720, 348] width 174 height 86
click at [796, 338] on textarea "Witness and reflect her language -- She has again said "structure my day" and y…" at bounding box center [720, 348] width 174 height 86
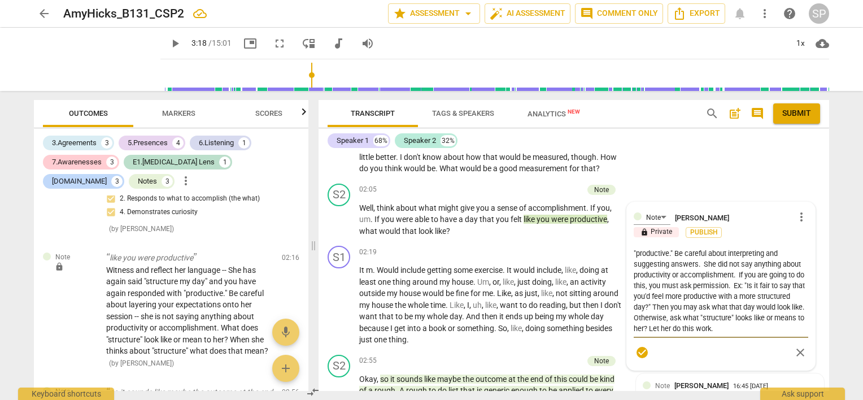
scroll to position [727, 0]
click at [640, 346] on span "check_circle" at bounding box center [642, 353] width 14 height 14
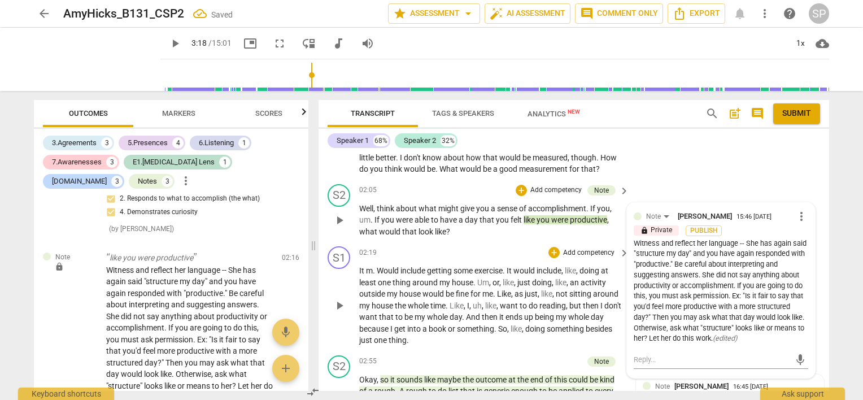
scroll to position [614, 0]
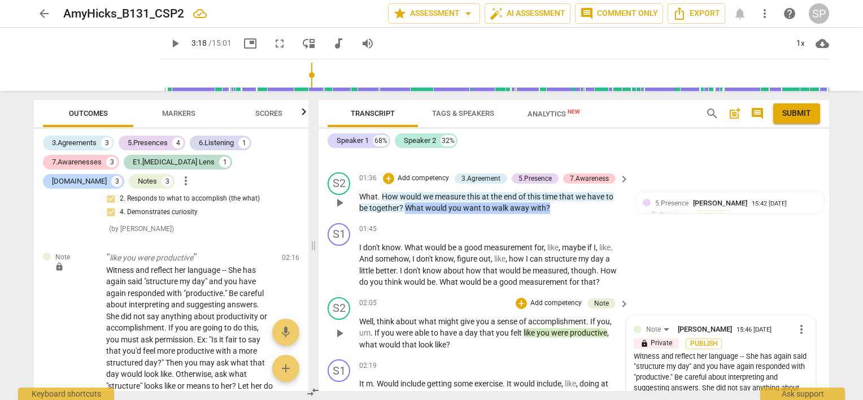
drag, startPoint x: 404, startPoint y: 204, endPoint x: 550, endPoint y: 207, distance: 146.3
click at [550, 207] on p "What . How would we measure this at the end of this time that we have to be tog…" at bounding box center [491, 202] width 264 height 23
click at [383, 176] on div "+" at bounding box center [388, 178] width 11 height 11
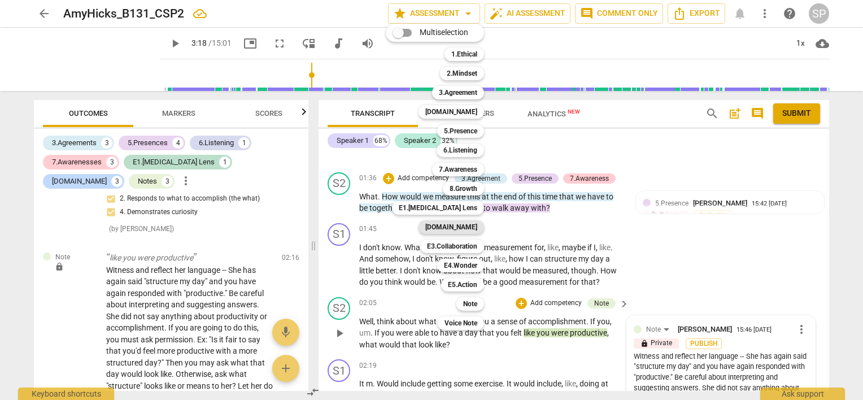
click at [460, 226] on b "[DOMAIN_NAME]" at bounding box center [451, 227] width 52 height 14
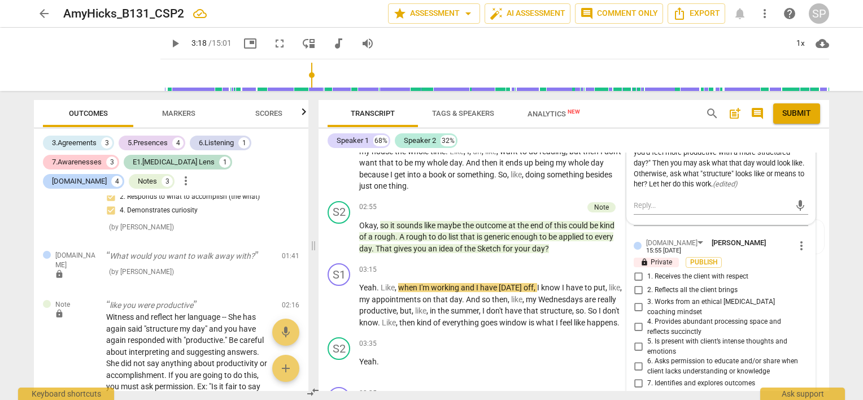
scroll to position [896, 0]
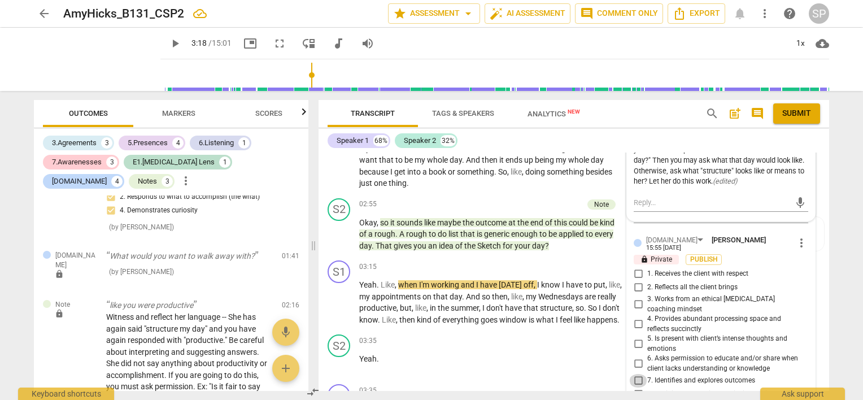
click at [635, 374] on input "7. Identifies and explores outcomes" at bounding box center [638, 381] width 18 height 14
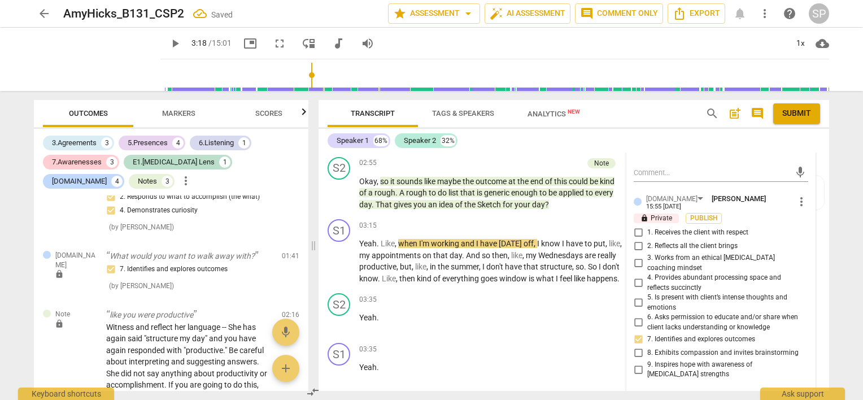
scroll to position [1065, 0]
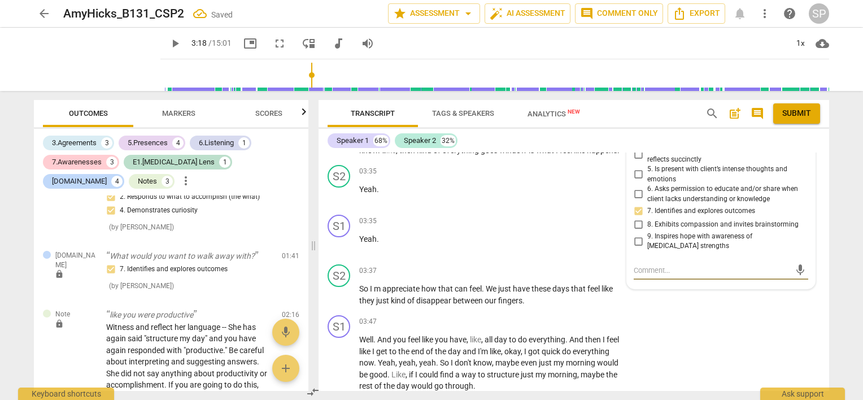
click at [696, 265] on textarea at bounding box center [711, 270] width 156 height 11
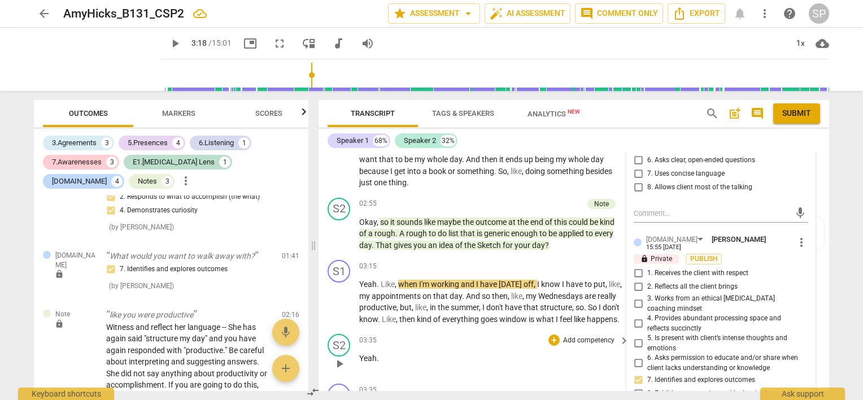
scroll to position [896, 0]
click at [492, 189] on div "S1 play_arrow pause 02:19 + Add competency keyboard_arrow_right It m . Would in…" at bounding box center [573, 139] width 510 height 109
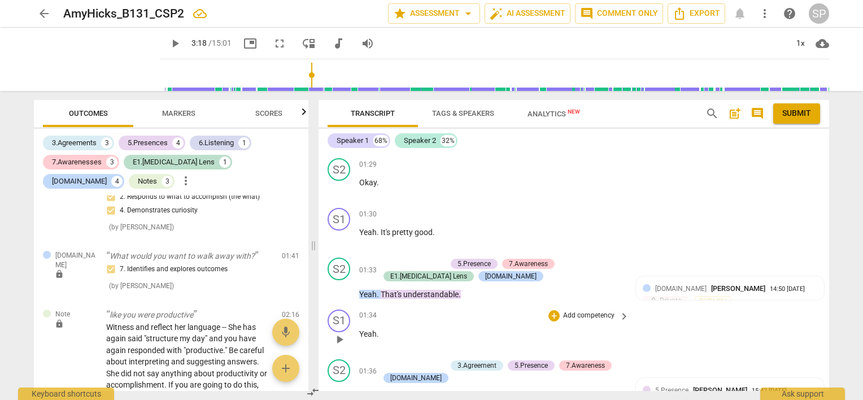
scroll to position [275, 0]
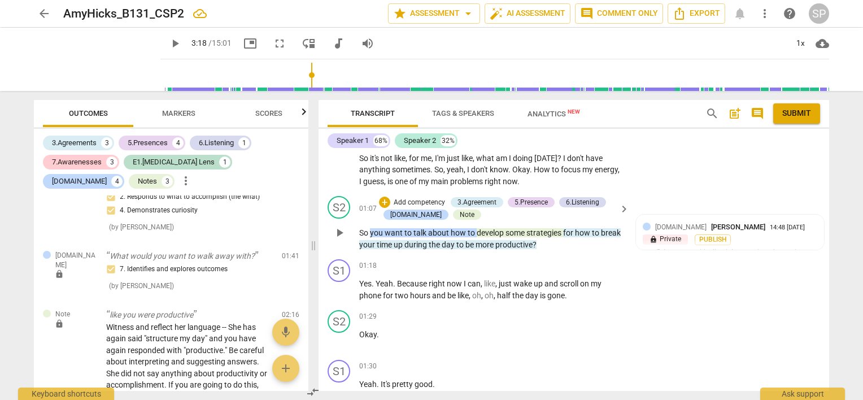
click at [565, 253] on div "S2 play_arrow pause 01:07 + Add competency 3.Agreement 5.Presence 6.Listening […" at bounding box center [573, 222] width 510 height 63
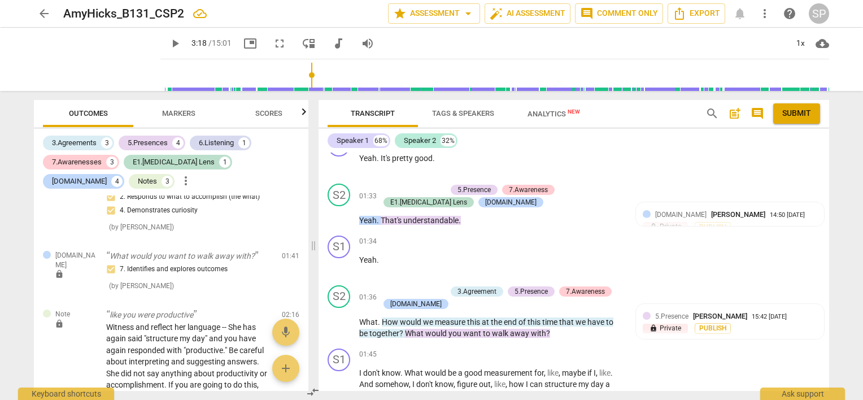
scroll to position [557, 0]
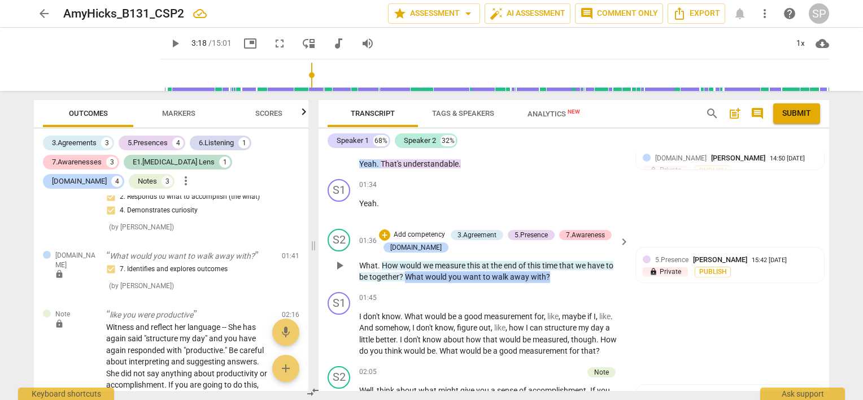
drag, startPoint x: 404, startPoint y: 272, endPoint x: 553, endPoint y: 280, distance: 149.3
click at [553, 280] on p "What . How would we measure this at the end of this time that we have to be tog…" at bounding box center [491, 271] width 264 height 23
click at [381, 232] on div "+" at bounding box center [384, 234] width 11 height 11
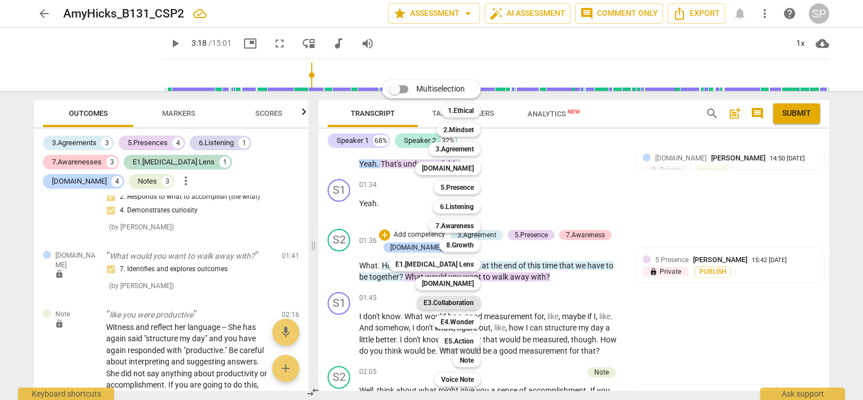
click at [467, 305] on b "E3.Collaboration" at bounding box center [448, 303] width 50 height 14
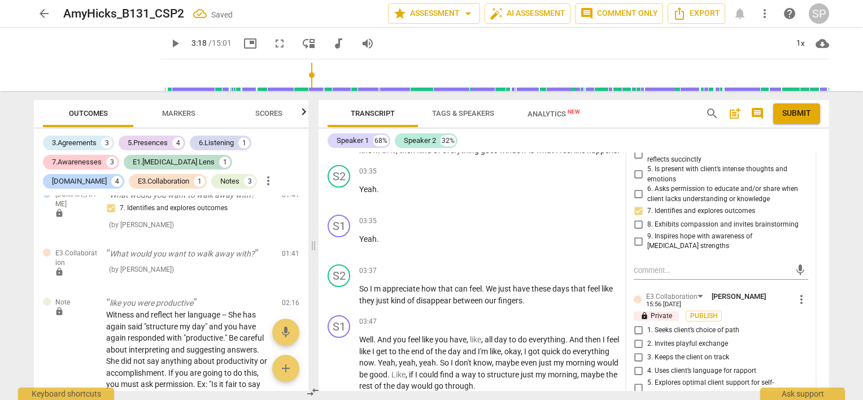
scroll to position [1122, 0]
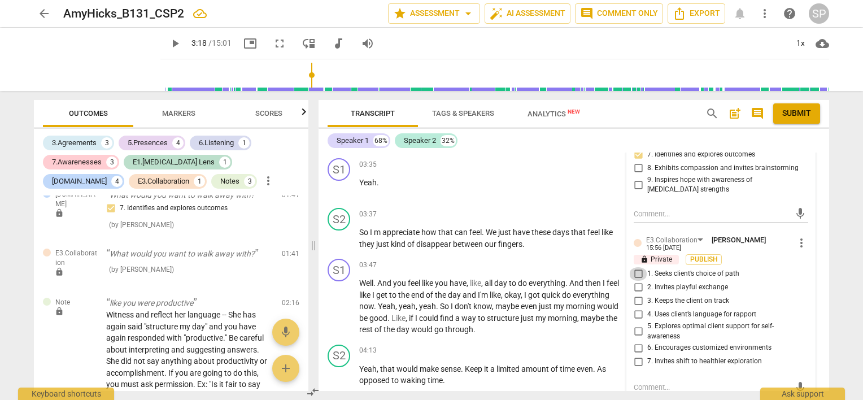
click at [633, 267] on input "1. Seeks client’s choice of path" at bounding box center [638, 274] width 18 height 14
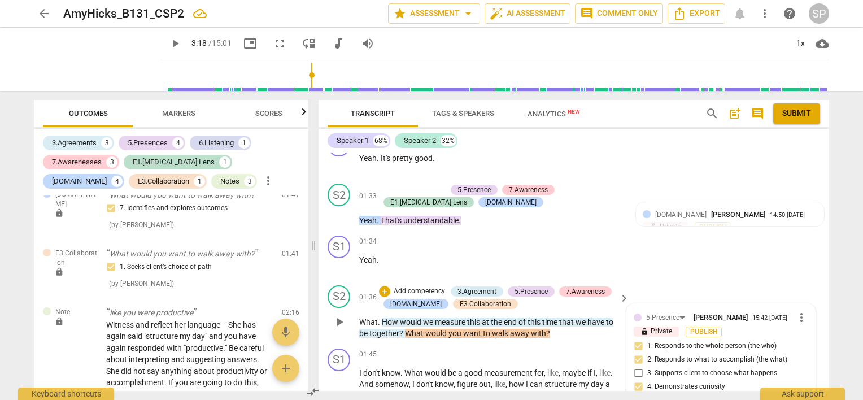
scroll to position [557, 0]
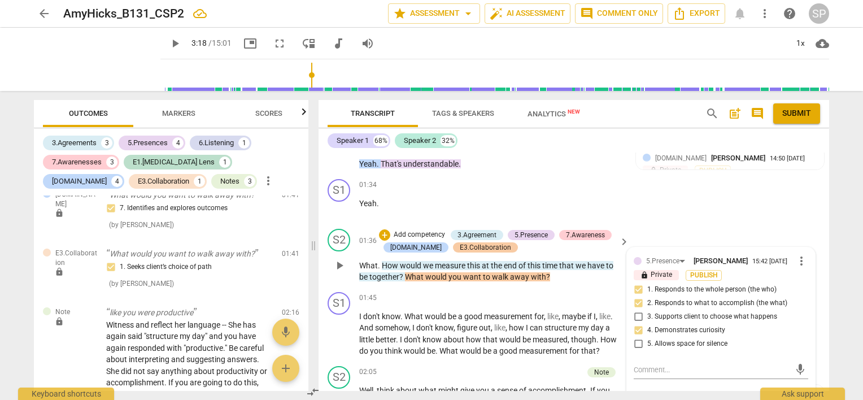
click at [460, 247] on div "E3.Collaboration" at bounding box center [485, 247] width 51 height 10
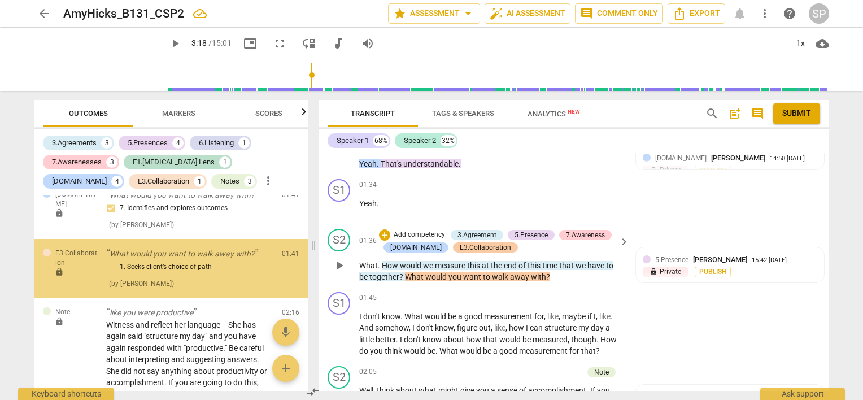
scroll to position [1439, 0]
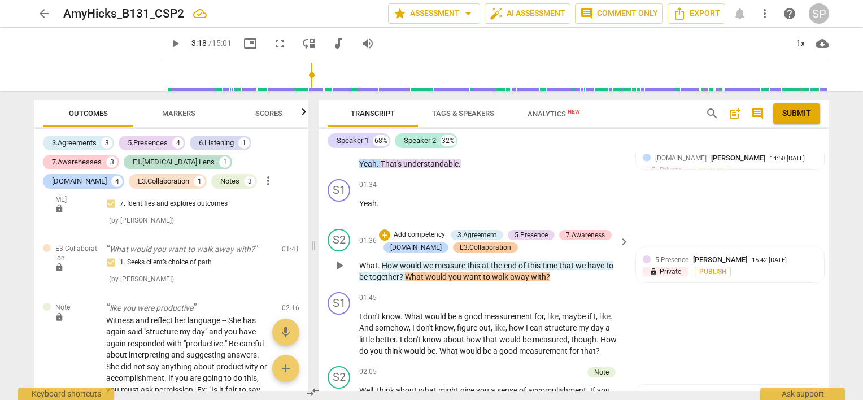
click at [478, 244] on div "E3.Collaboration" at bounding box center [485, 247] width 51 height 10
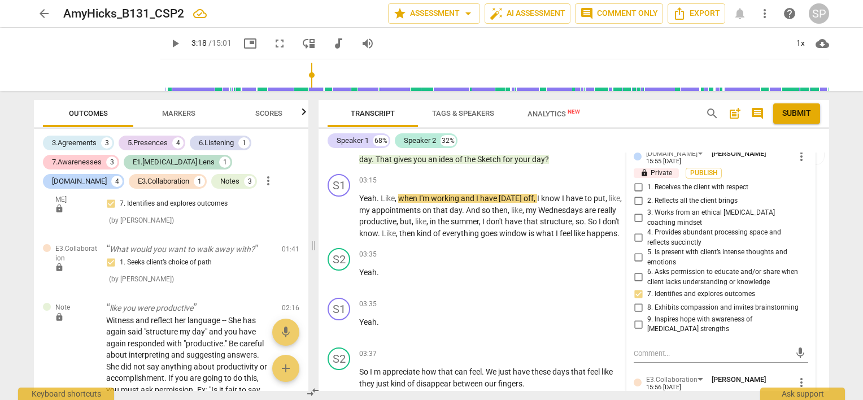
scroll to position [1122, 0]
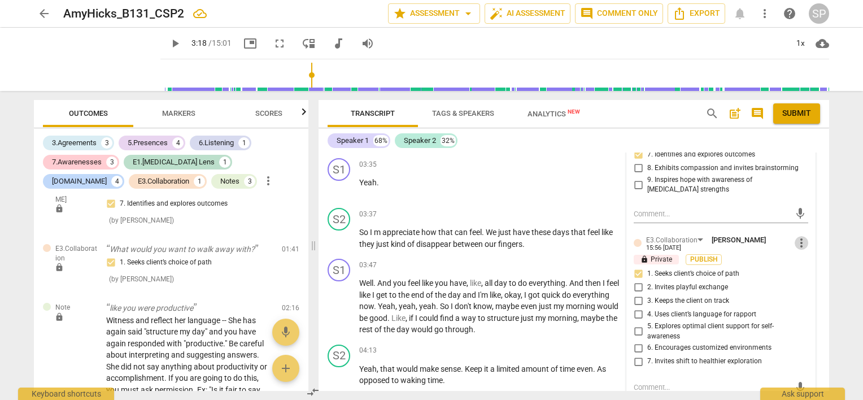
click at [794, 236] on span "more_vert" at bounding box center [801, 243] width 14 height 14
click at [806, 244] on li "Delete" at bounding box center [810, 245] width 39 height 21
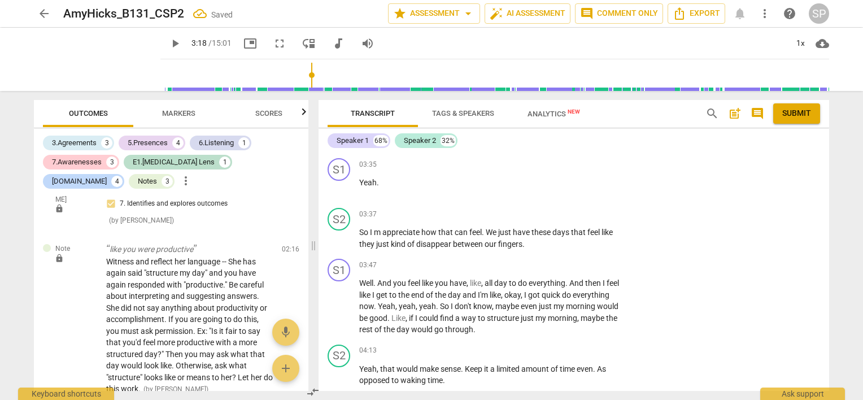
scroll to position [594, 0]
